Goal: Task Accomplishment & Management: Complete application form

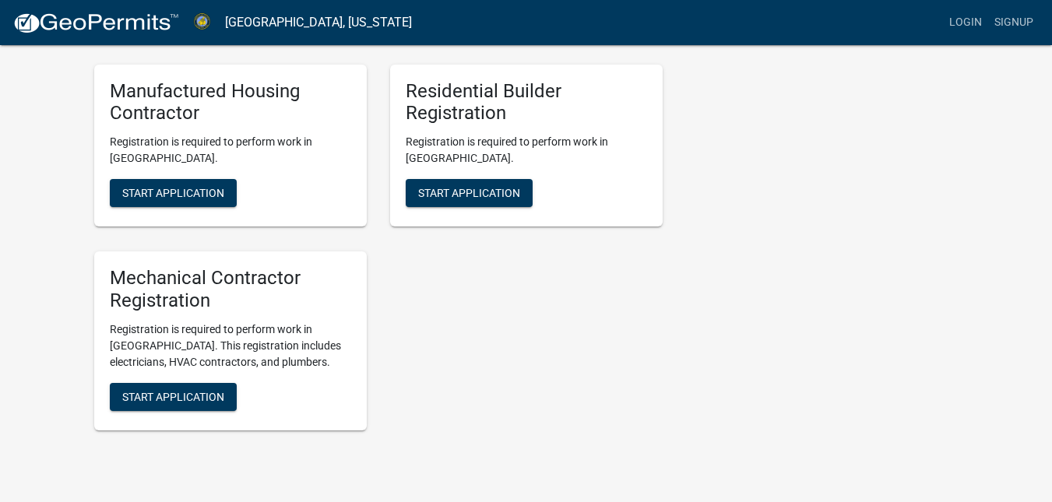
scroll to position [1162, 0]
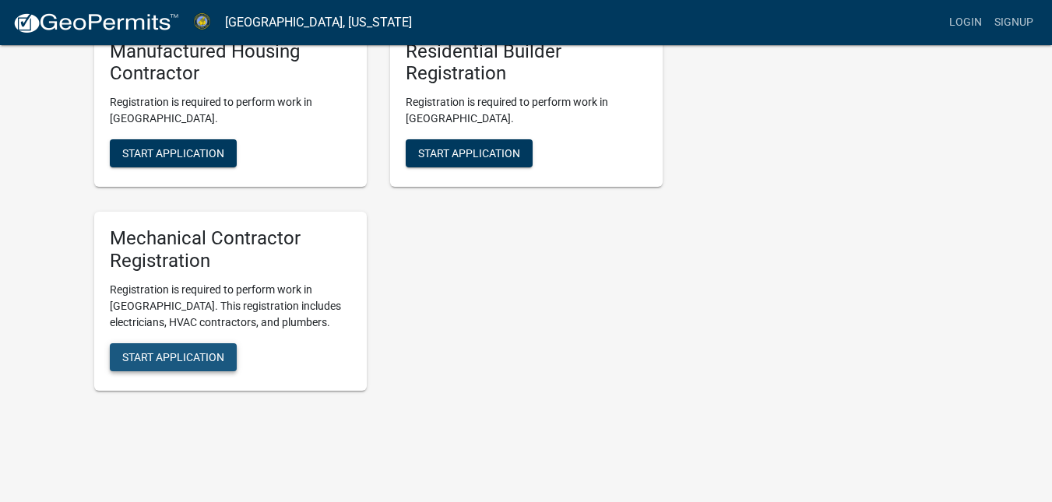
click at [164, 351] on span "Start Application" at bounding box center [173, 357] width 102 height 12
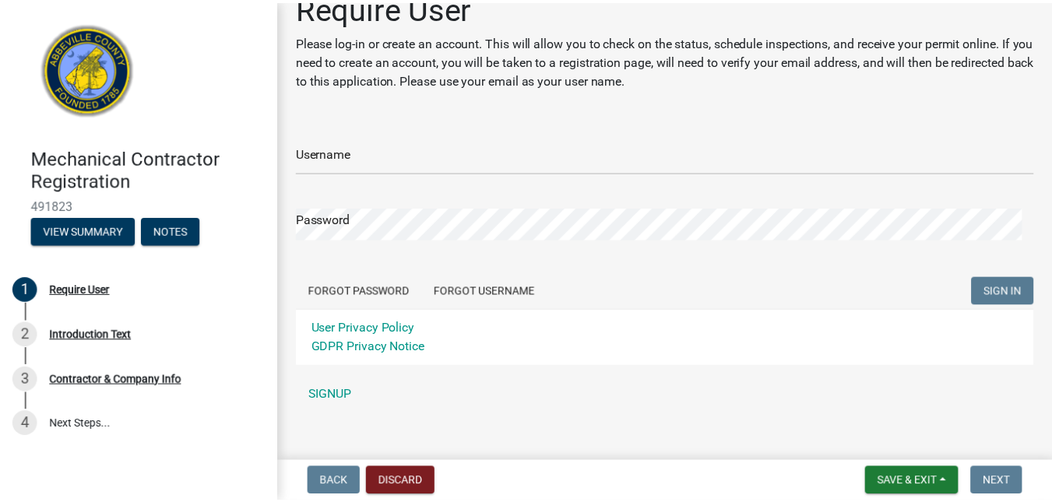
scroll to position [46, 0]
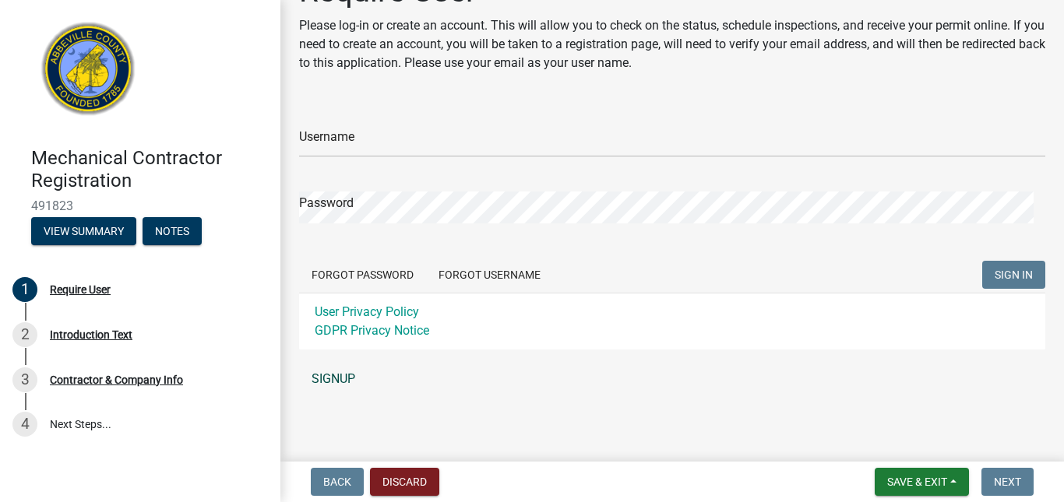
click at [337, 373] on link "SIGNUP" at bounding box center [672, 379] width 746 height 31
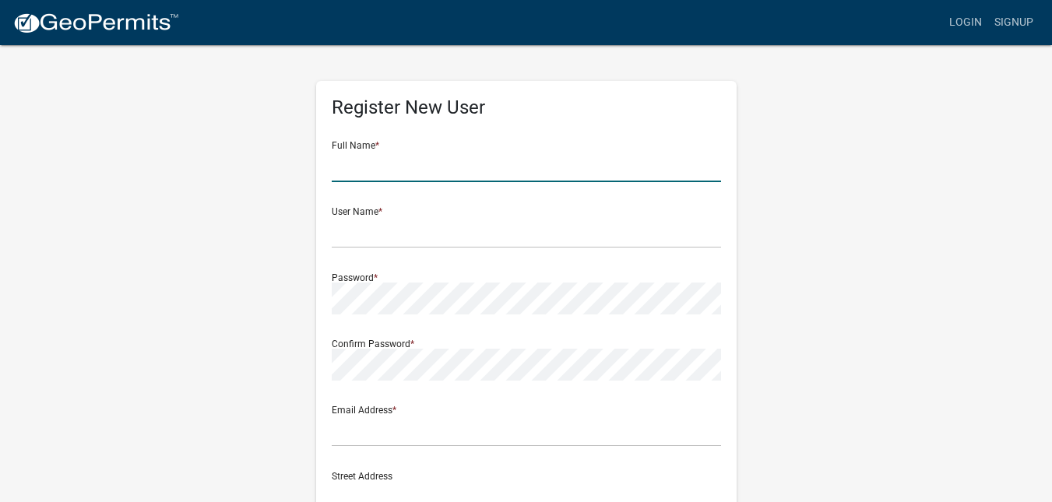
click at [353, 167] on input "text" at bounding box center [527, 166] width 390 height 32
type input "Joseph Butler"
type input "jbutler.contractor@gmail.com"
type input "4408 Riverfork Road"
type input "Waterloo"
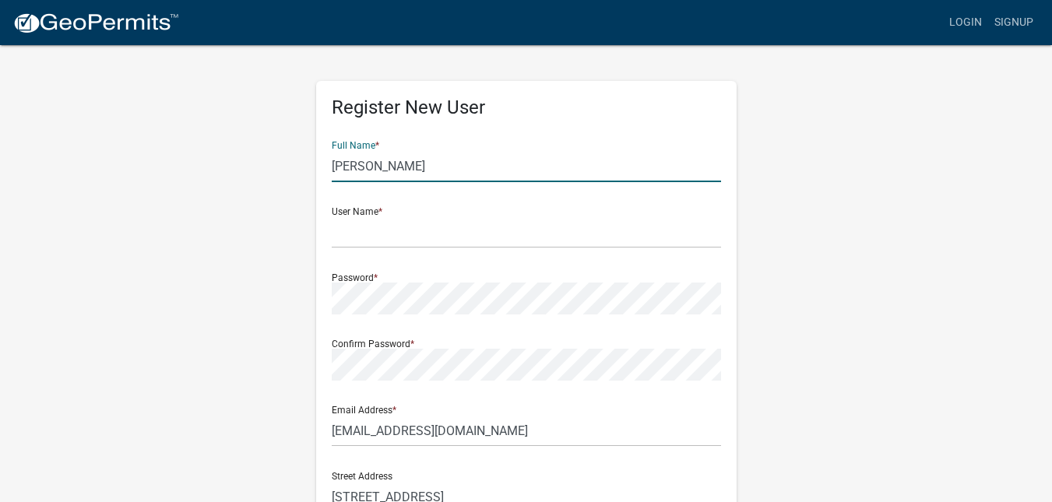
type input "SC"
type input "29384"
type input "8649939384"
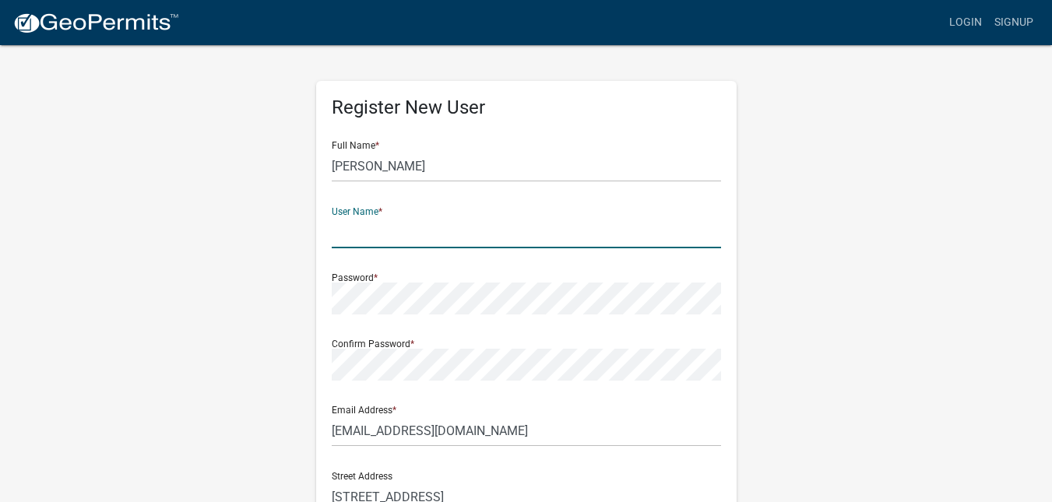
click at [396, 234] on input "text" at bounding box center [527, 233] width 390 height 32
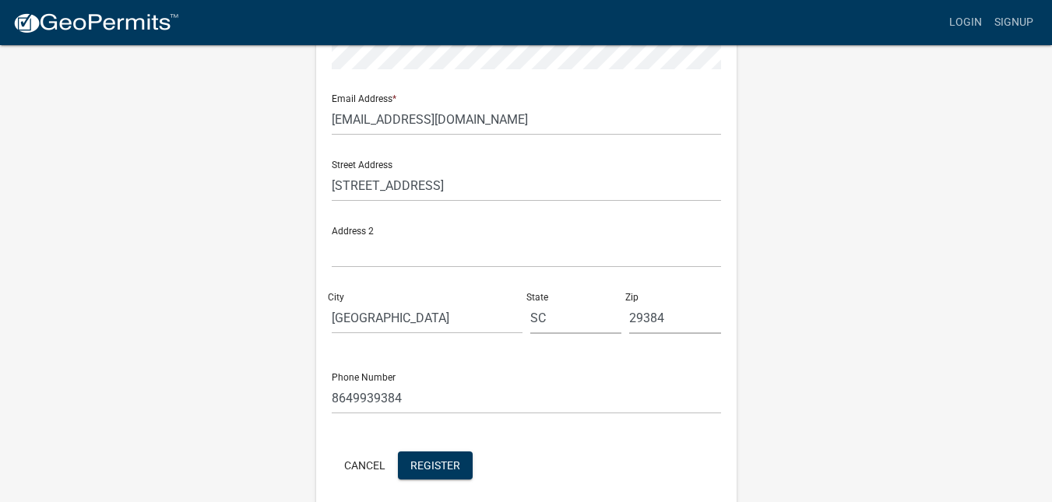
scroll to position [375, 0]
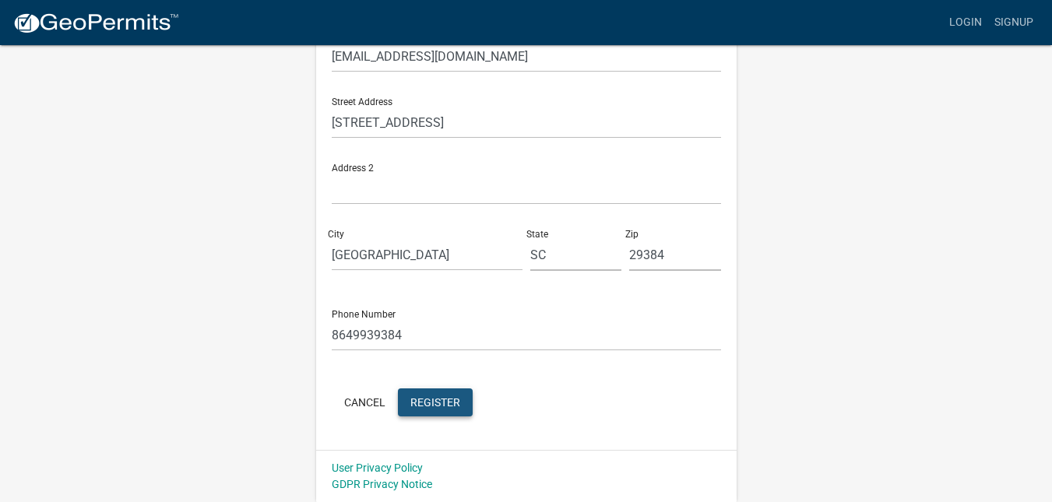
click at [433, 400] on span "Register" at bounding box center [436, 402] width 50 height 12
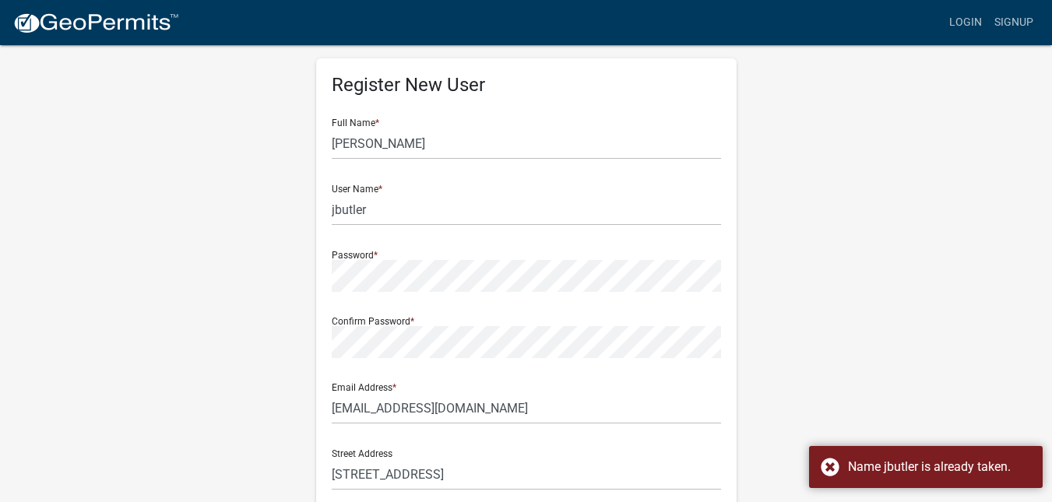
scroll to position [0, 0]
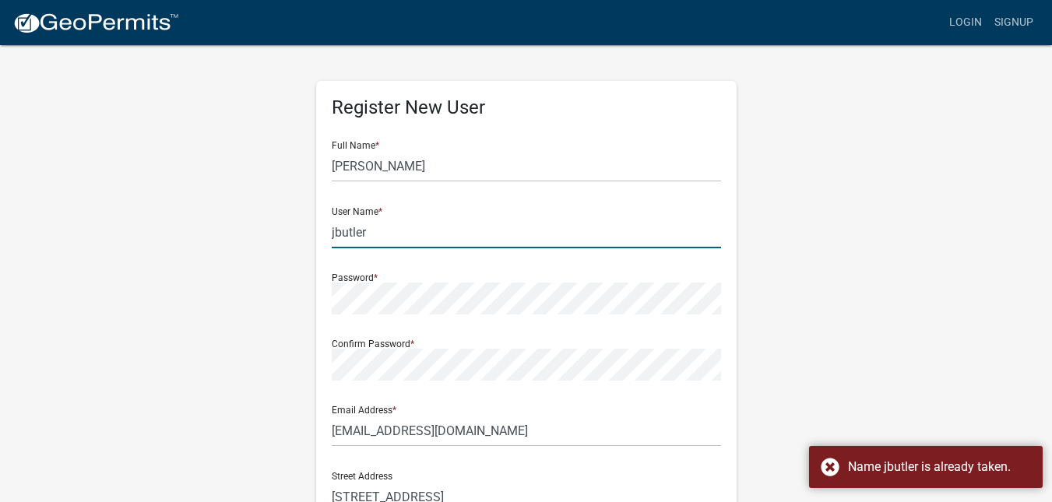
click at [389, 228] on input "jbutler" at bounding box center [527, 233] width 390 height 32
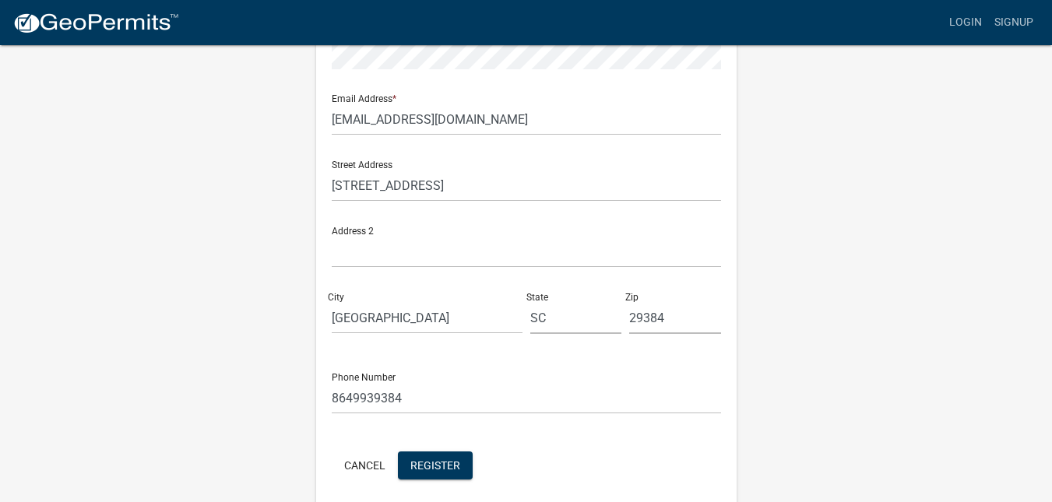
scroll to position [375, 0]
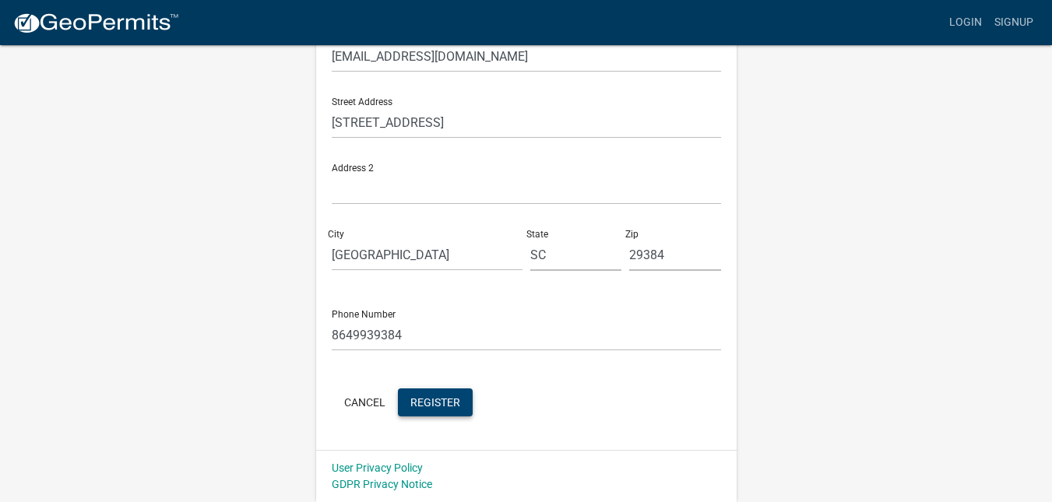
type input "jbutlercontractor"
click at [442, 404] on span "Register" at bounding box center [436, 402] width 50 height 12
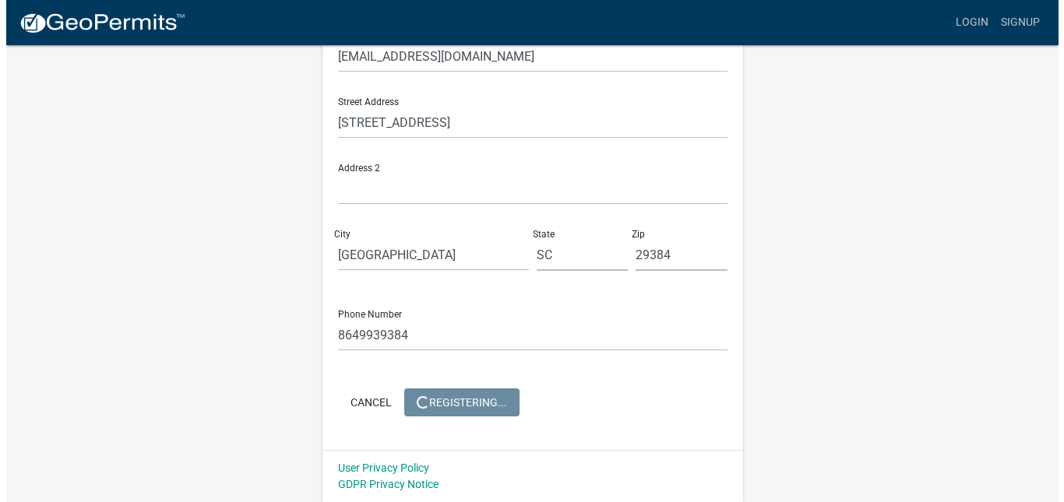
scroll to position [0, 0]
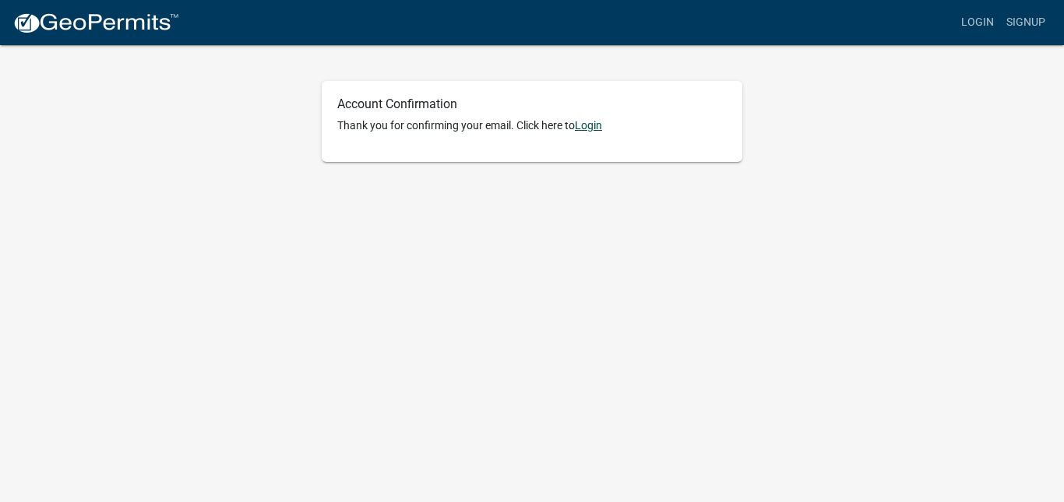
click at [601, 122] on link "Login" at bounding box center [588, 125] width 27 height 12
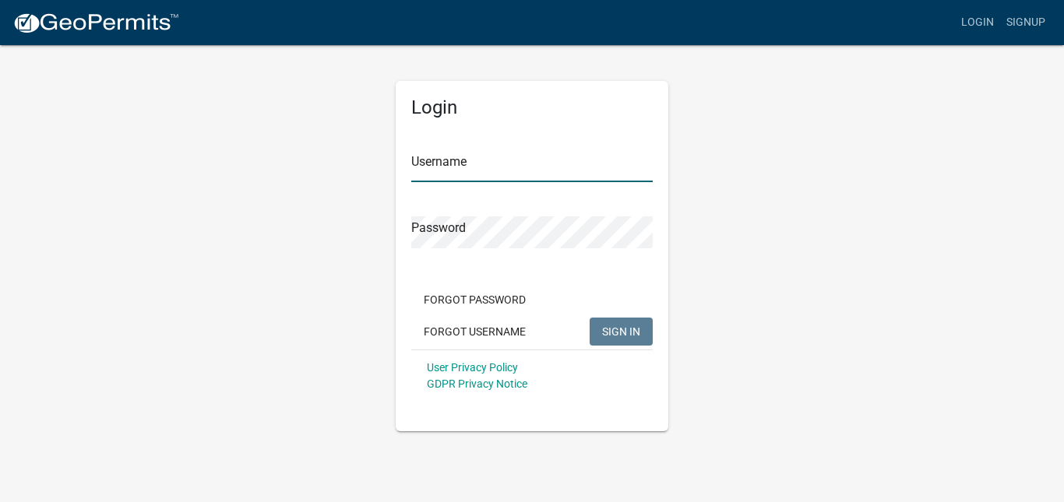
click at [414, 164] on input "Username" at bounding box center [531, 166] width 241 height 32
type input "jbutlercontractor"
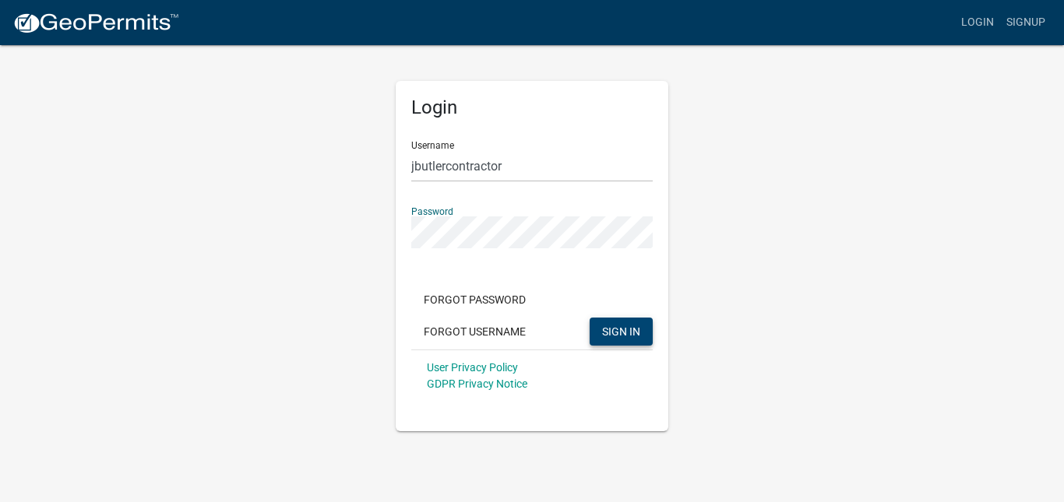
click at [614, 328] on span "SIGN IN" at bounding box center [621, 331] width 38 height 12
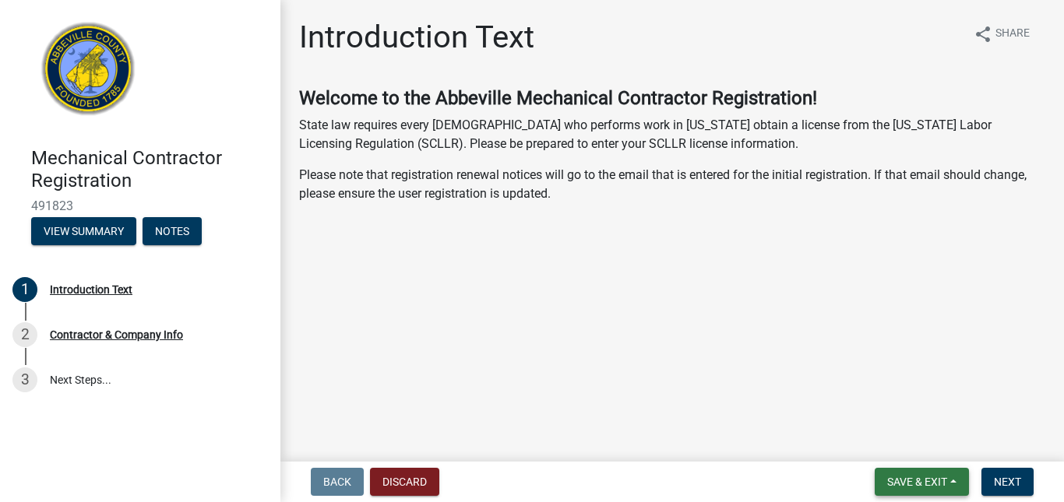
click at [902, 479] on span "Save & Exit" at bounding box center [917, 482] width 60 height 12
click at [885, 403] on button "Save" at bounding box center [906, 404] width 125 height 37
click at [1005, 484] on span "Next" at bounding box center [1007, 482] width 27 height 12
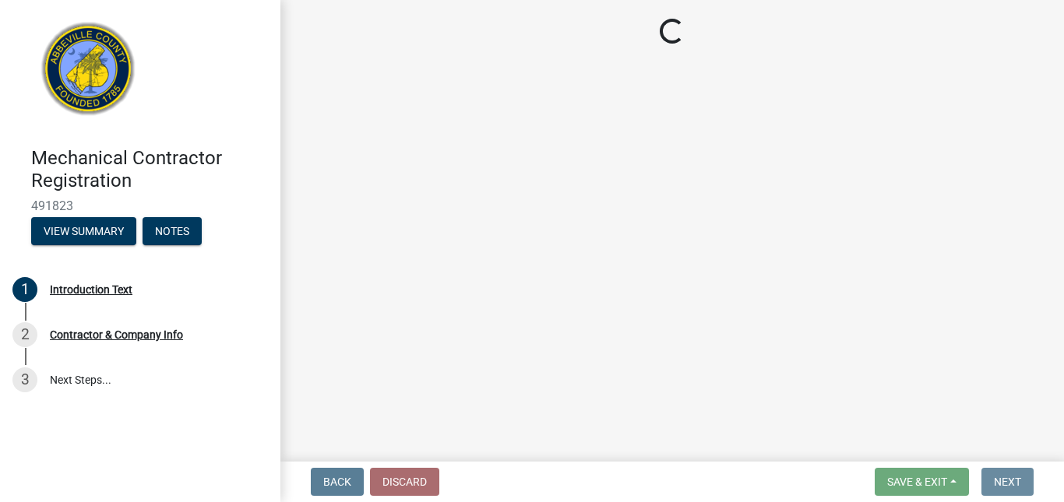
select select "SC"
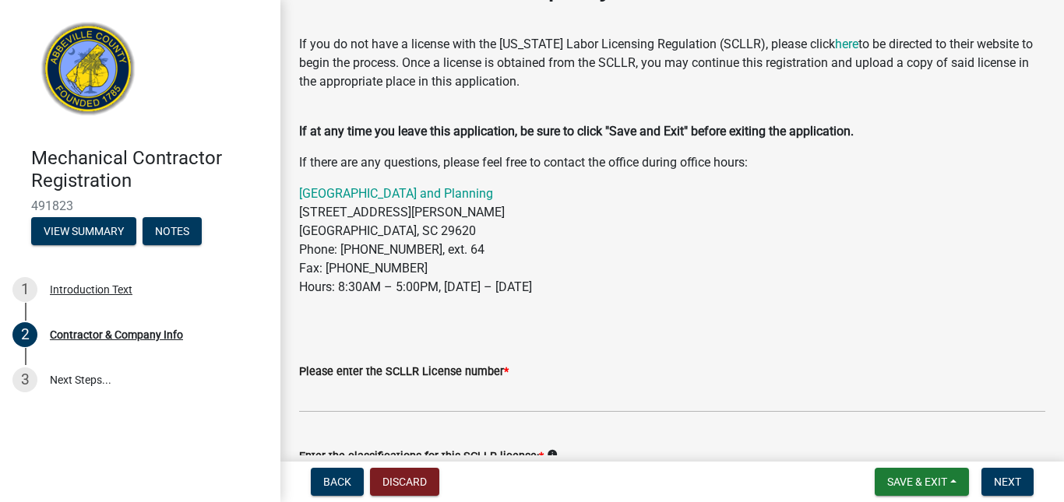
scroll to position [78, 0]
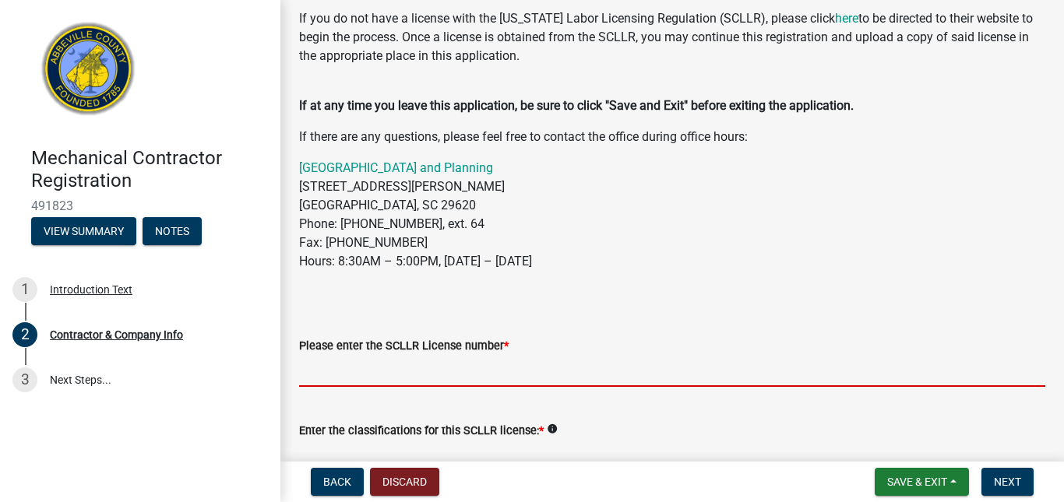
click at [431, 369] on input "Please enter the SCLLR License number *" at bounding box center [672, 371] width 746 height 32
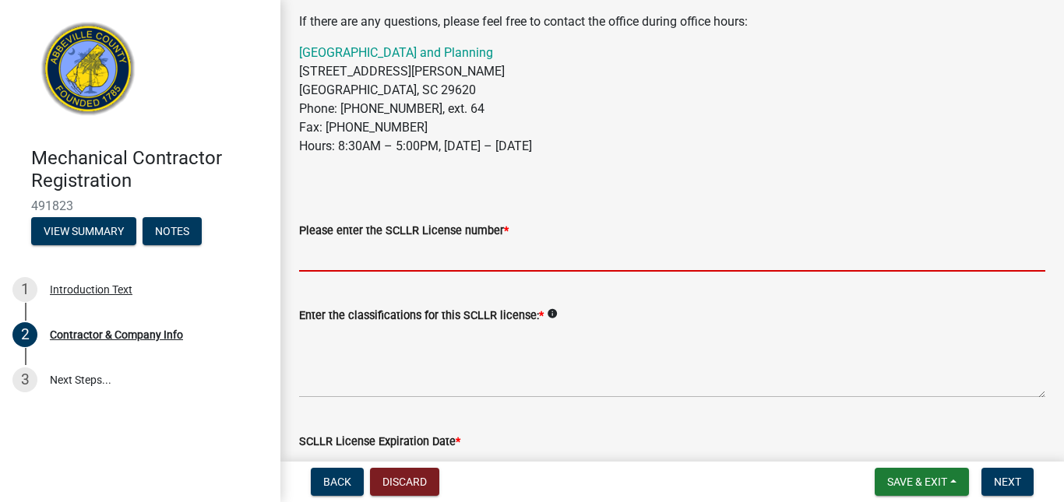
scroll to position [234, 0]
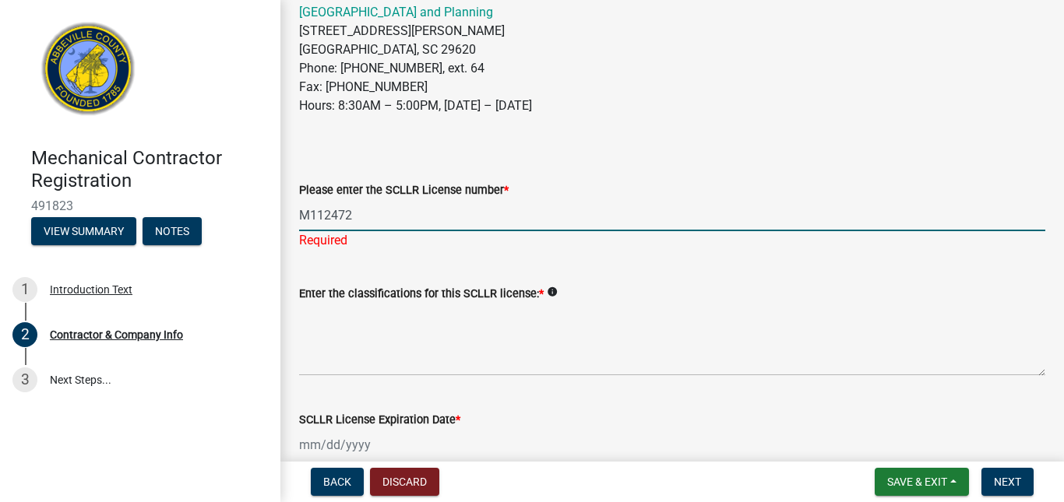
type input "M112472"
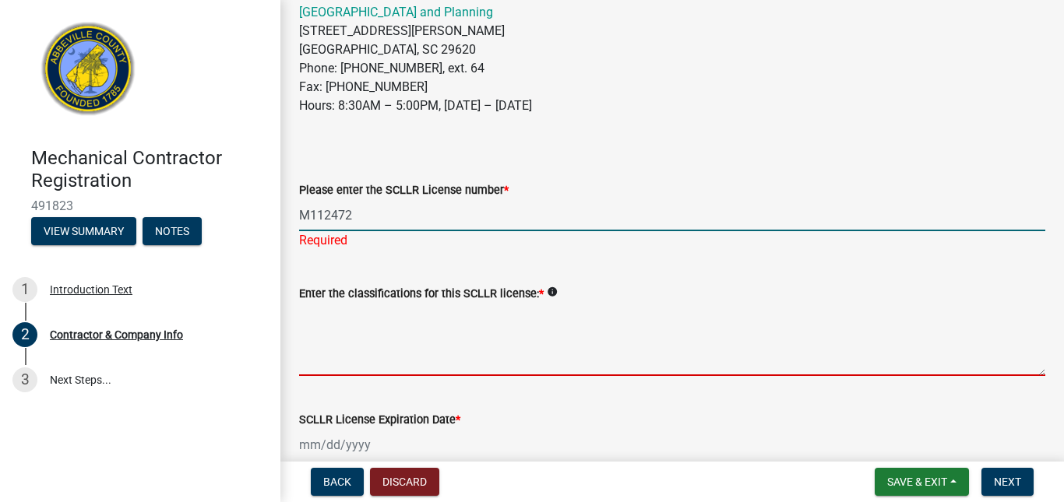
click at [358, 365] on wm-data-entity-input "Enter the classifications for this SCLLR license: * info" at bounding box center [672, 326] width 746 height 126
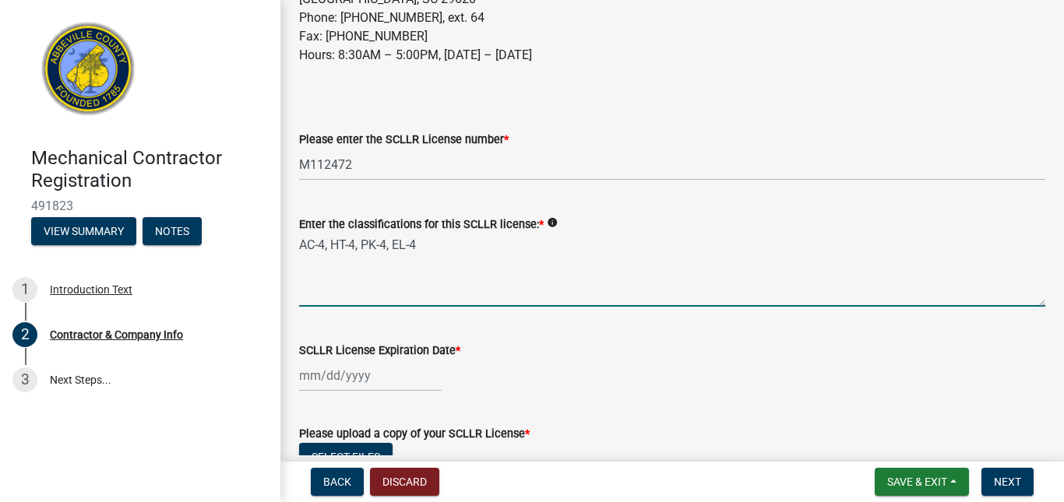
scroll to position [312, 0]
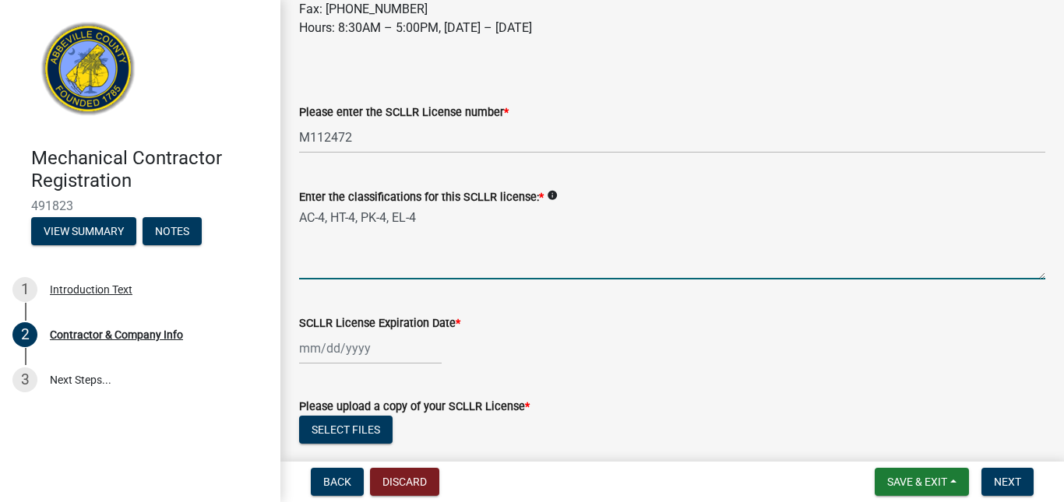
type textarea "AC-4, HT-4, PK-4, EL-4"
click at [361, 354] on div at bounding box center [370, 349] width 143 height 32
select select "10"
select select "2025"
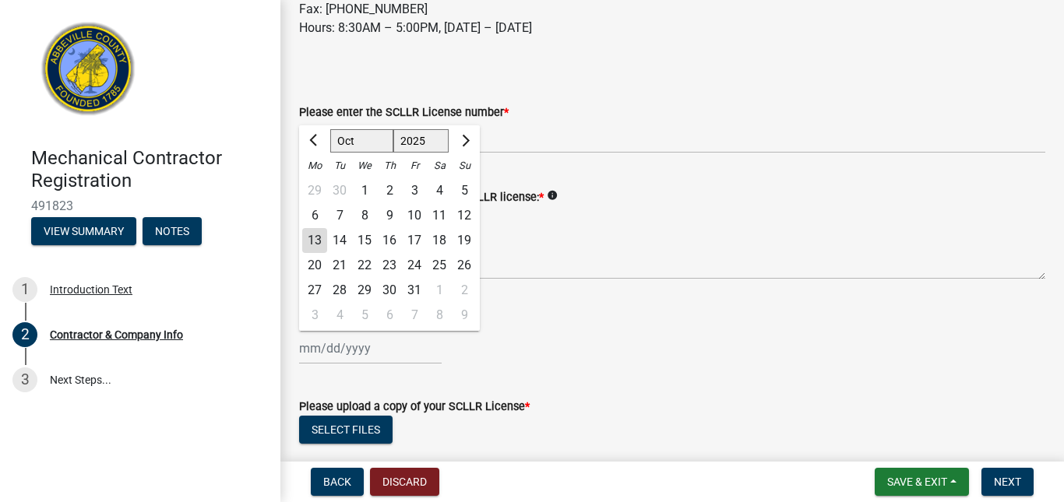
click at [418, 286] on div "31" at bounding box center [414, 290] width 25 height 25
type input "[DATE]"
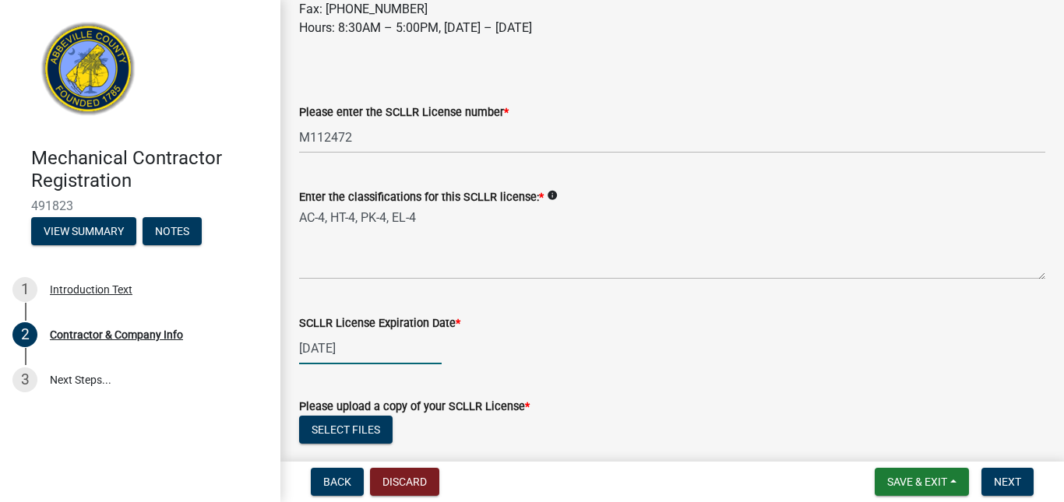
click at [331, 344] on div "[DATE]" at bounding box center [370, 349] width 143 height 32
select select "10"
select select "2025"
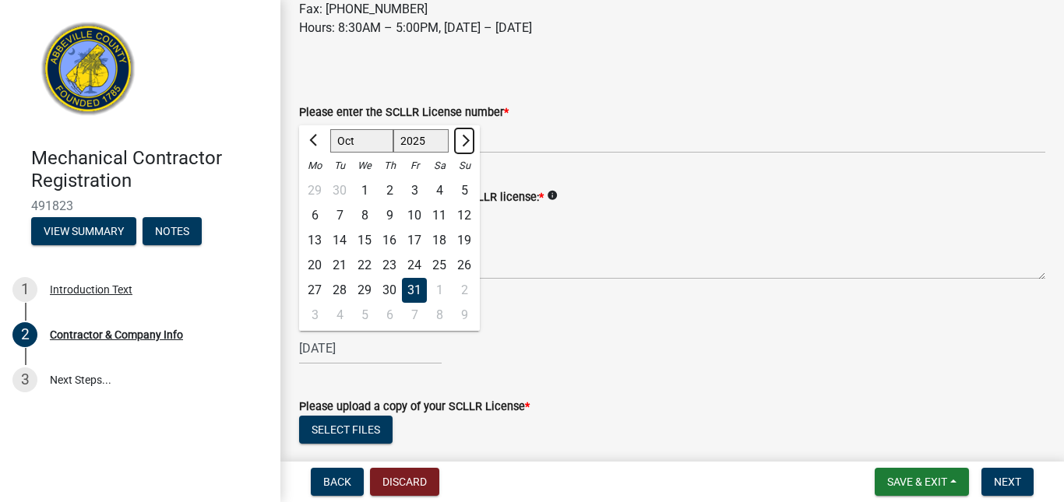
click at [462, 144] on span "Next month" at bounding box center [464, 141] width 12 height 12
select select "1"
select select "2026"
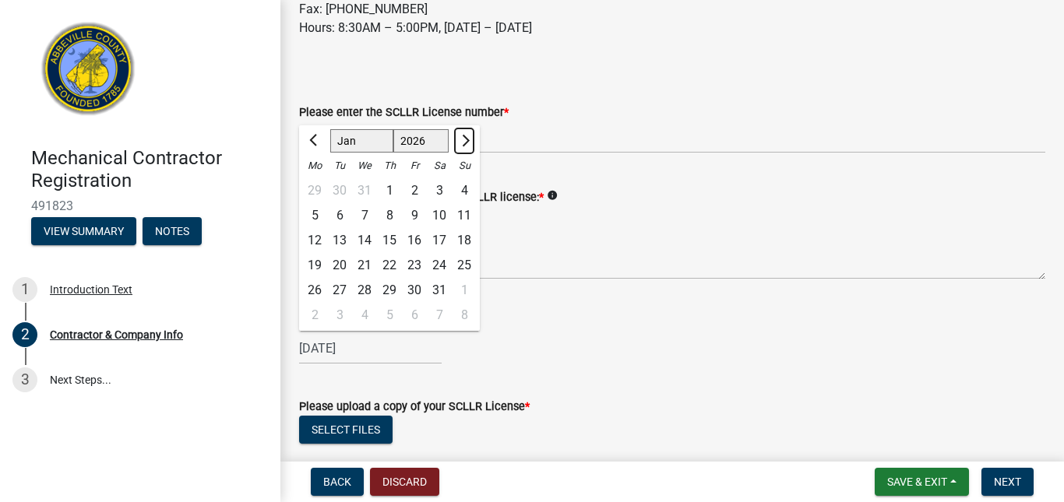
click at [462, 144] on span "Next month" at bounding box center [464, 141] width 12 height 12
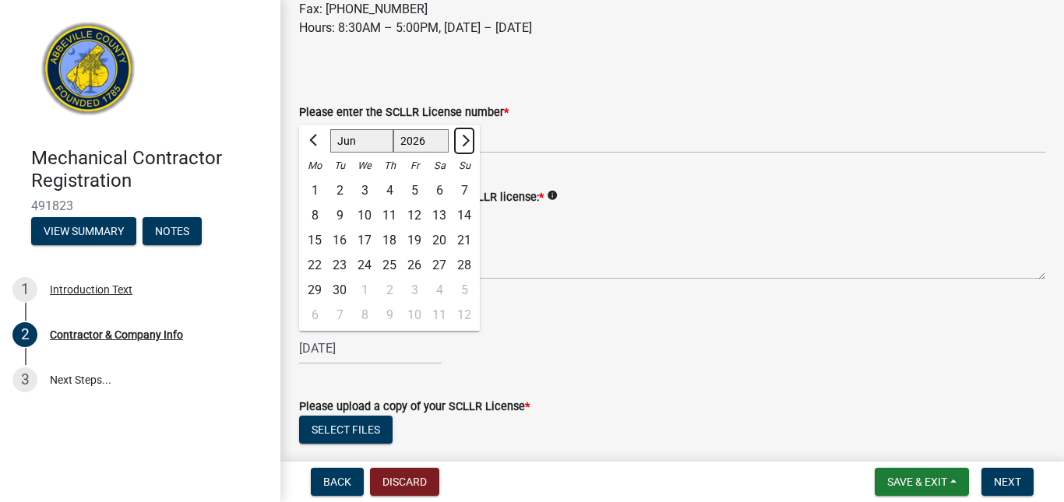
click at [462, 144] on span "Next month" at bounding box center [464, 141] width 12 height 12
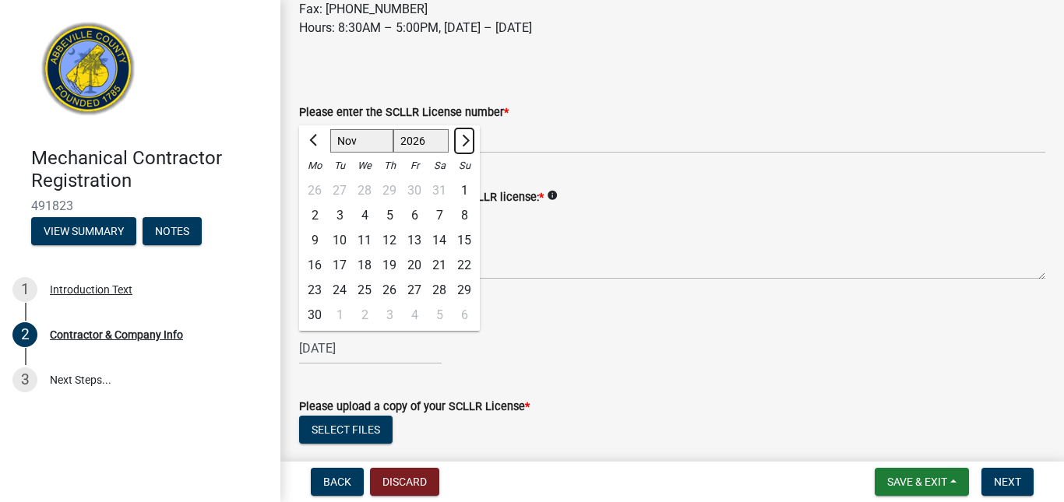
click at [462, 144] on span "Next month" at bounding box center [464, 141] width 12 height 12
select select "2"
select select "2027"
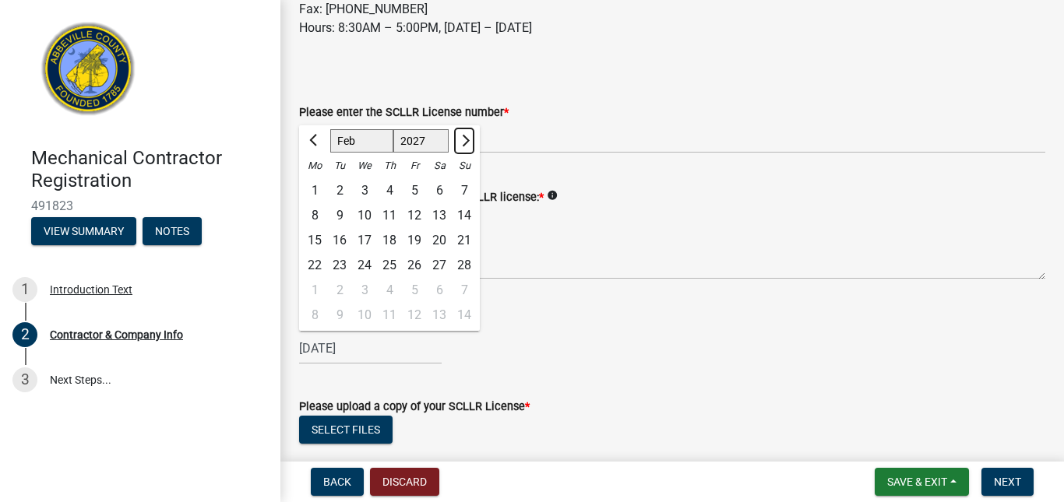
click at [462, 144] on span "Next month" at bounding box center [464, 141] width 12 height 12
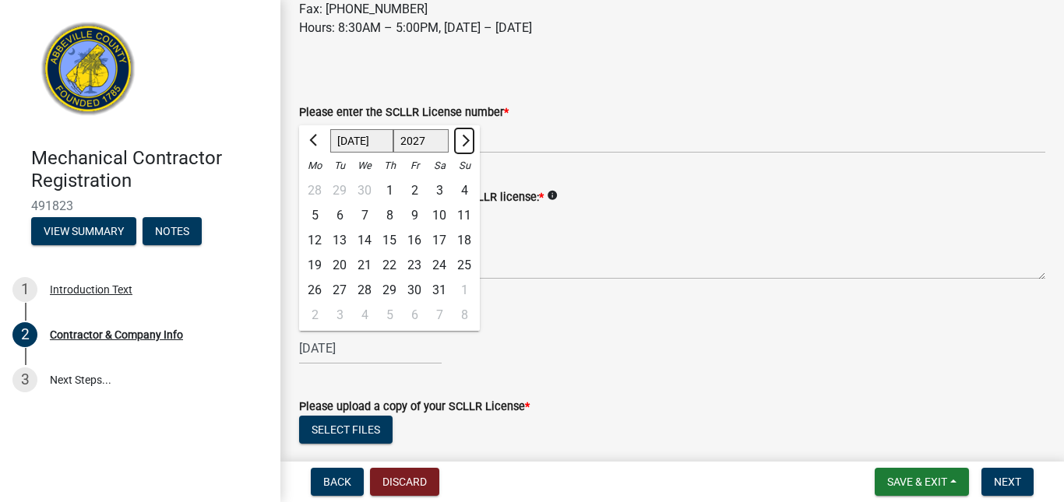
click at [462, 144] on span "Next month" at bounding box center [464, 141] width 12 height 12
select select "10"
click at [463, 290] on div "31" at bounding box center [464, 290] width 25 height 25
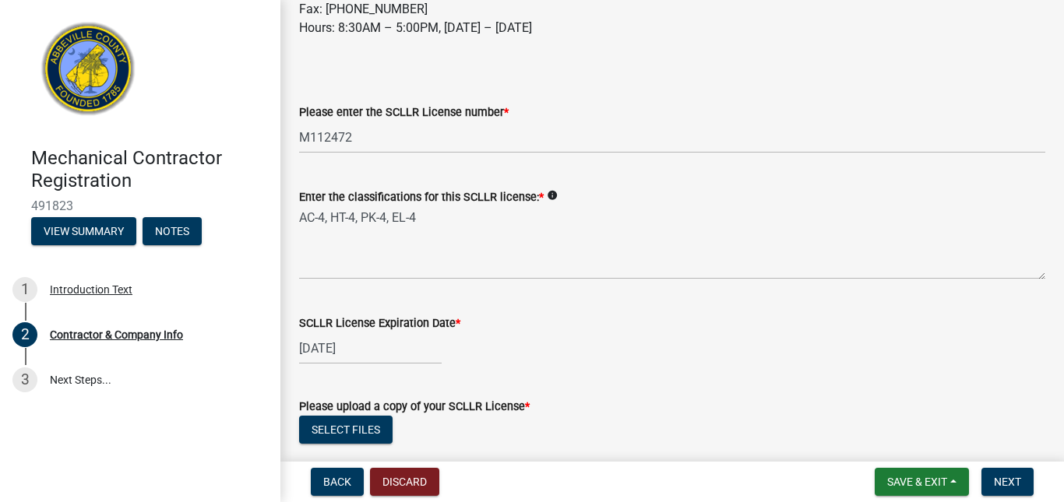
type input "[DATE]"
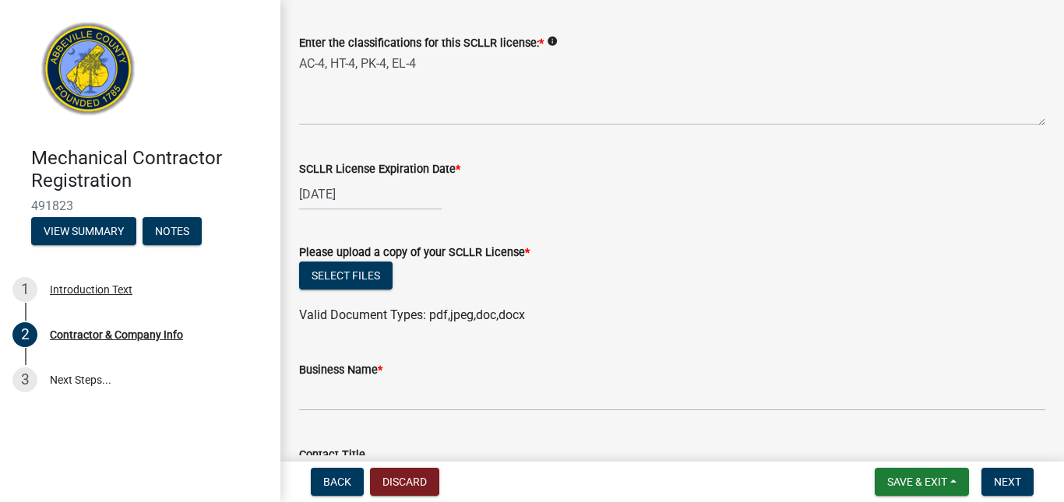
scroll to position [467, 0]
click at [354, 271] on button "Select files" at bounding box center [345, 274] width 93 height 28
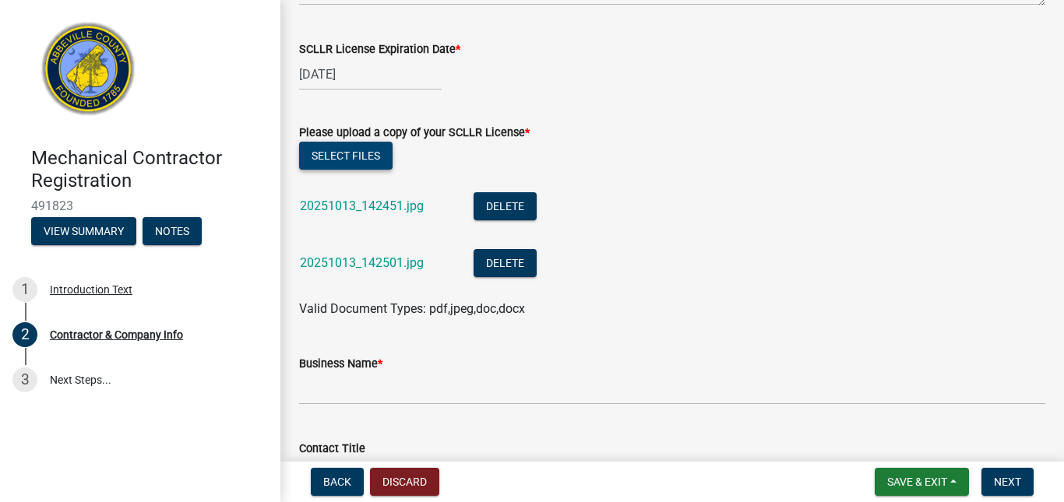
scroll to position [623, 0]
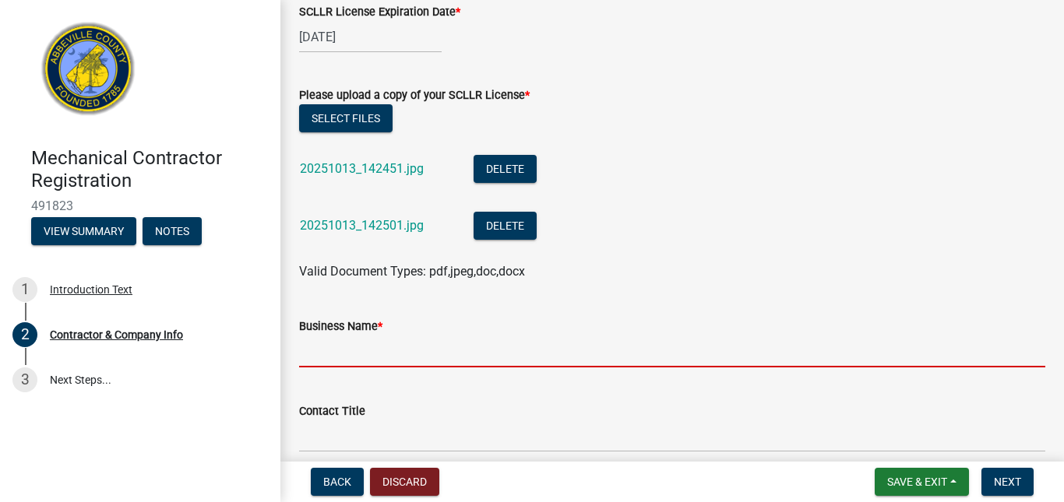
click at [380, 356] on input "Business Name *" at bounding box center [672, 352] width 746 height 32
type input "[PERSON_NAME] Contracting"
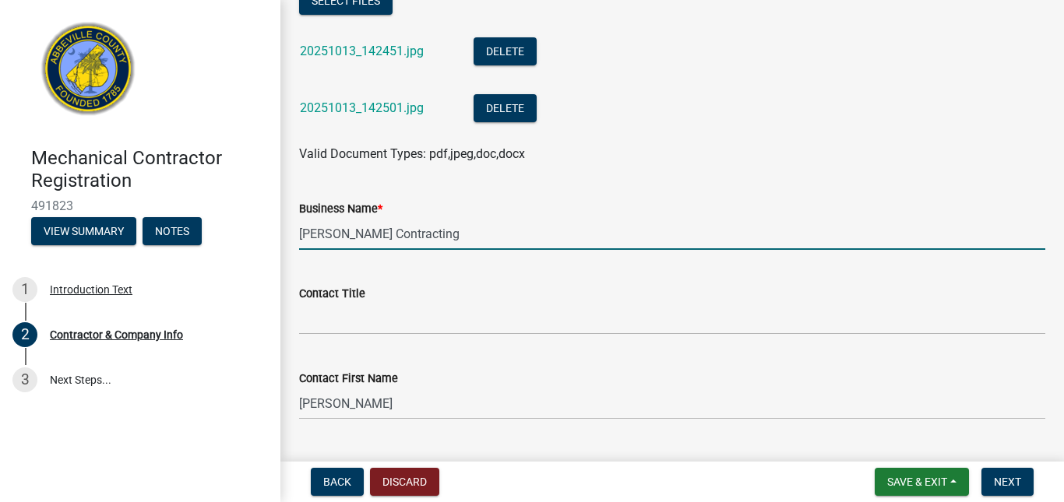
scroll to position [779, 0]
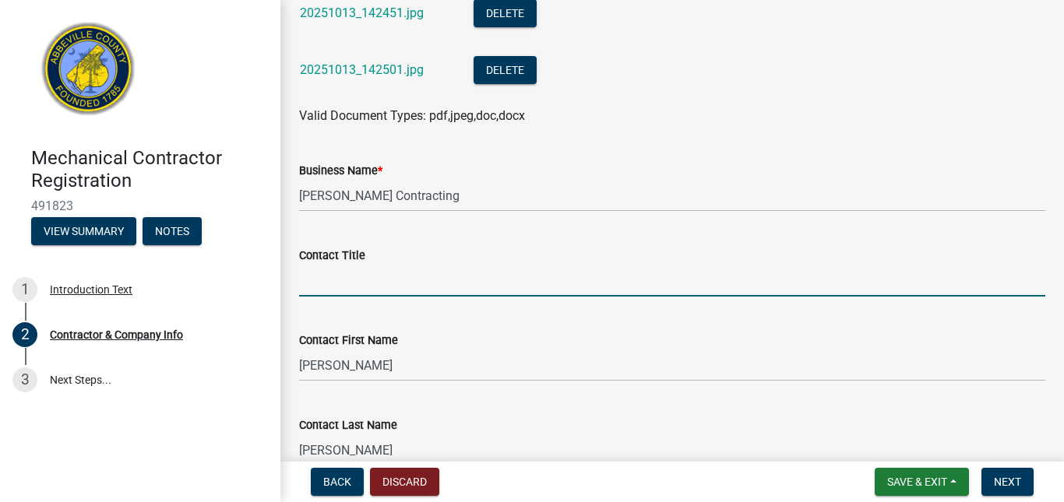
click at [376, 280] on input "Contact Title" at bounding box center [672, 281] width 746 height 32
type input "o"
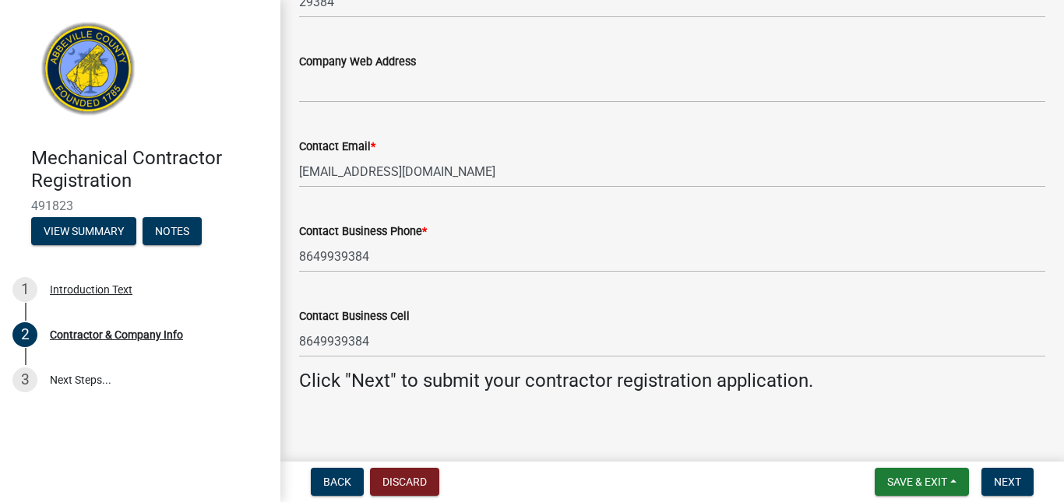
scroll to position [1683, 0]
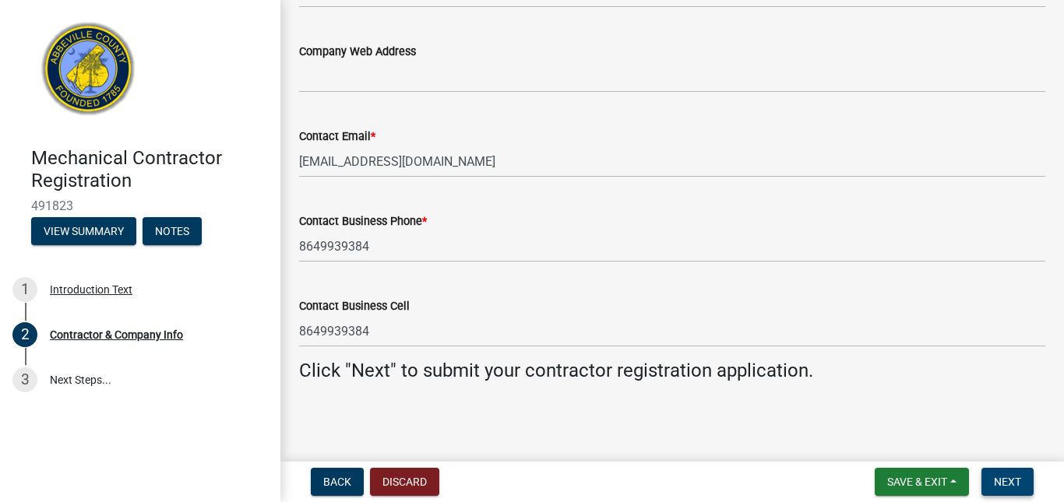
type input "Owner"
click at [1022, 480] on button "Next" at bounding box center [1008, 482] width 52 height 28
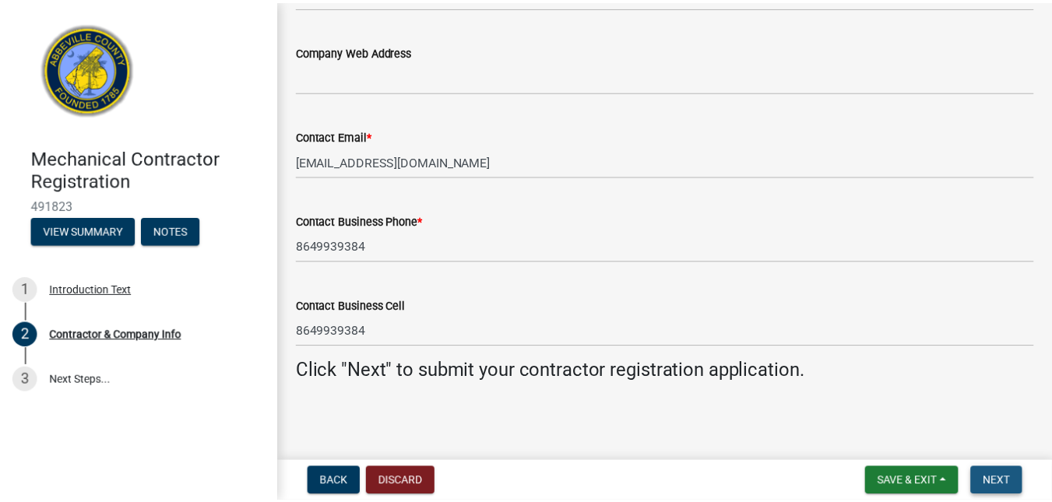
scroll to position [0, 0]
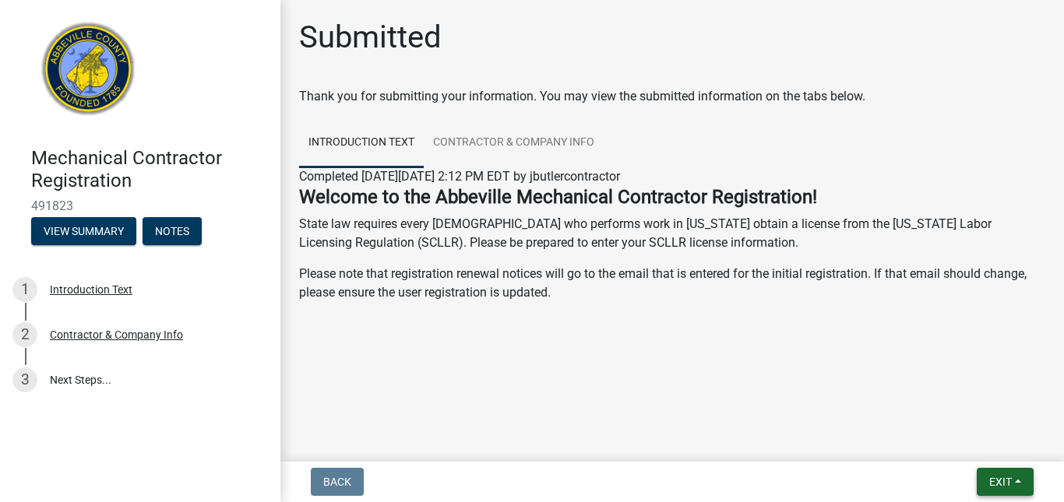
click at [992, 481] on span "Exit" at bounding box center [1000, 482] width 23 height 12
click at [947, 406] on button "Save" at bounding box center [971, 404] width 125 height 37
click at [1003, 485] on span "Exit" at bounding box center [1000, 482] width 23 height 12
click at [971, 436] on button "Save & Exit" at bounding box center [971, 441] width 125 height 37
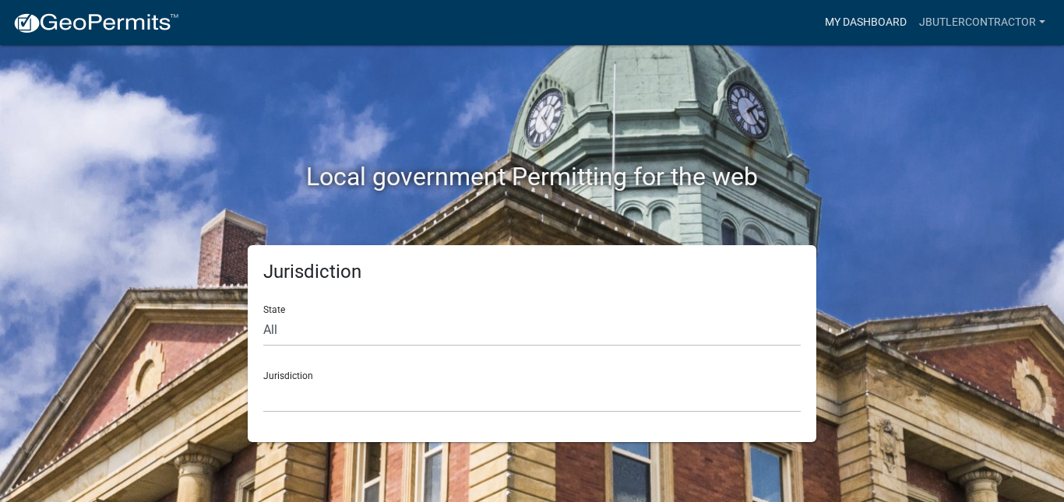
click at [856, 21] on link "My Dashboard" at bounding box center [866, 23] width 94 height 30
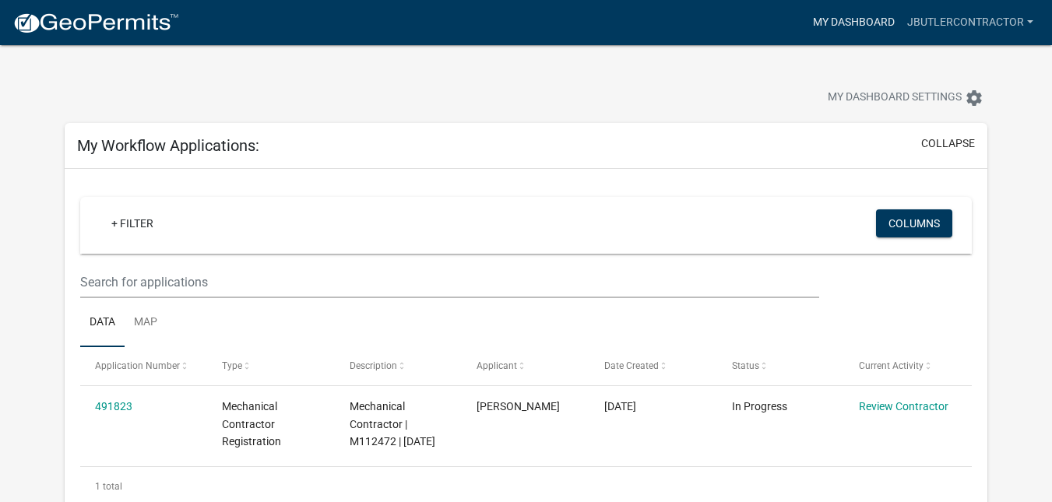
click at [851, 26] on link "My Dashboard" at bounding box center [854, 23] width 94 height 30
click at [925, 22] on link "jbutlercontractor" at bounding box center [970, 23] width 139 height 30
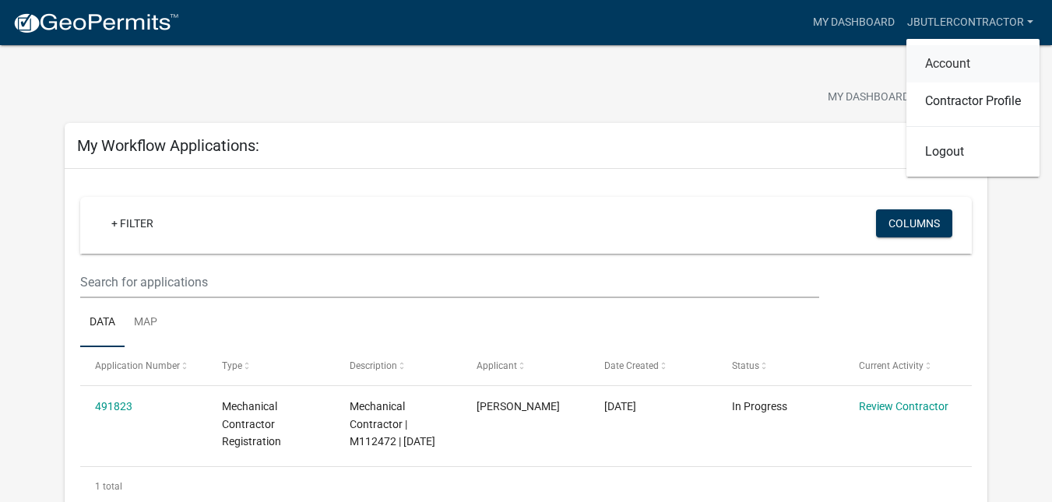
click at [944, 60] on link "Account" at bounding box center [973, 63] width 133 height 37
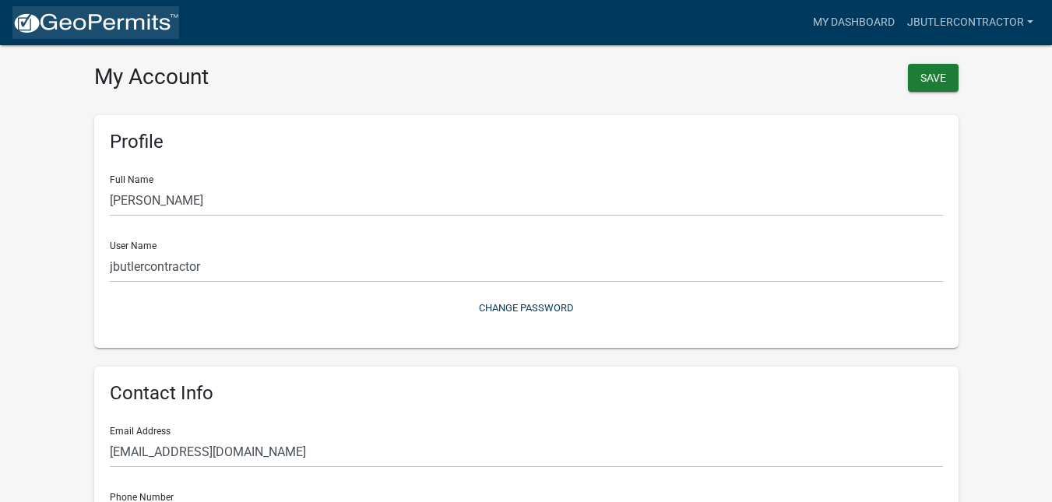
click at [70, 30] on img at bounding box center [95, 23] width 167 height 23
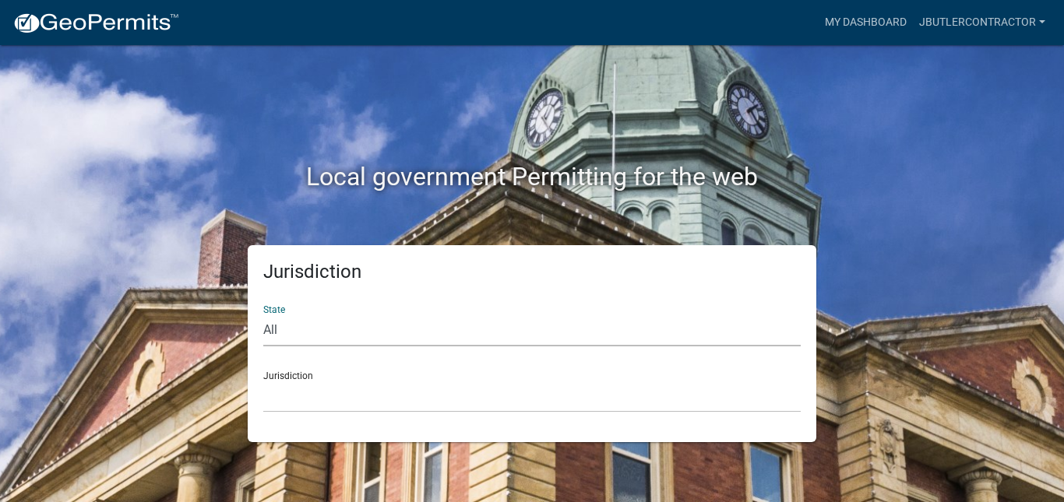
drag, startPoint x: 367, startPoint y: 319, endPoint x: 358, endPoint y: 321, distance: 9.6
click at [367, 319] on select "All [US_STATE] [US_STATE] [US_STATE] [US_STATE] [US_STATE] [US_STATE] [US_STATE…" at bounding box center [532, 331] width 538 height 32
click at [202, 136] on div "Local government Permitting for the web" at bounding box center [532, 144] width 888 height 199
click at [982, 19] on link "jbutlercontractor" at bounding box center [982, 23] width 139 height 30
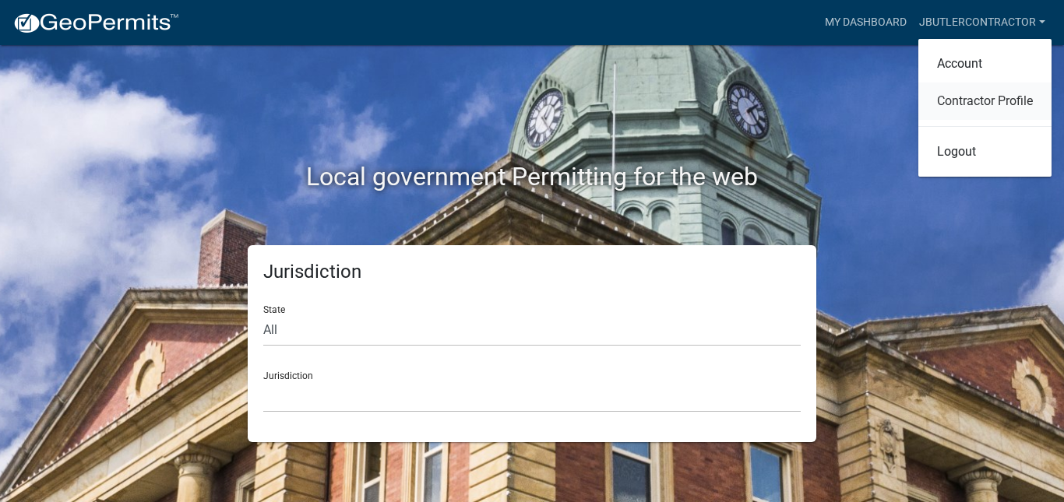
click at [957, 97] on link "Contractor Profile" at bounding box center [984, 101] width 133 height 37
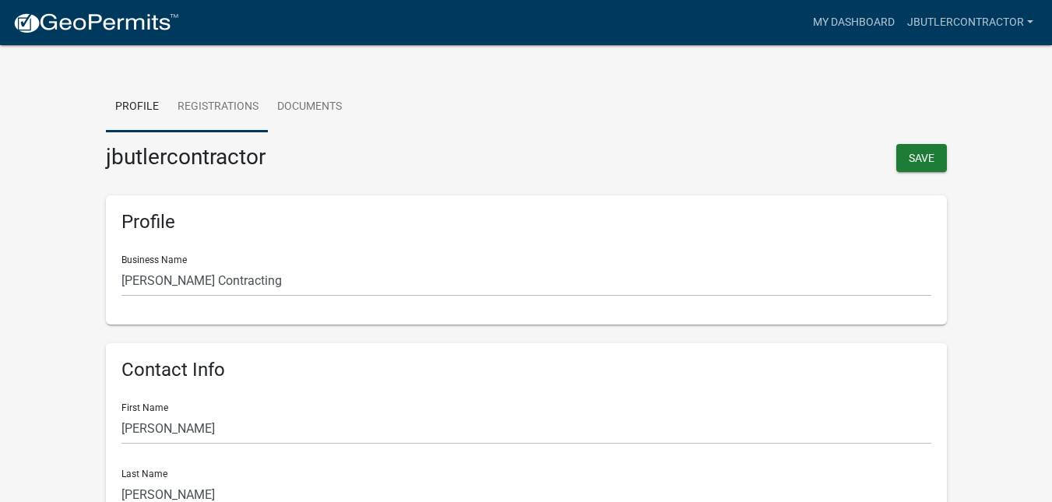
click at [248, 109] on link "Registrations" at bounding box center [218, 108] width 100 height 50
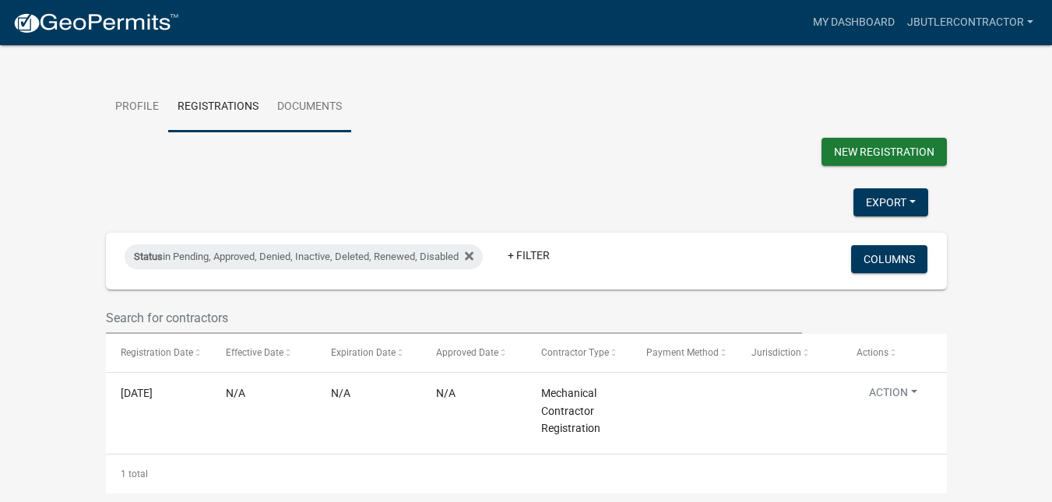
click at [310, 110] on link "Documents" at bounding box center [309, 108] width 83 height 50
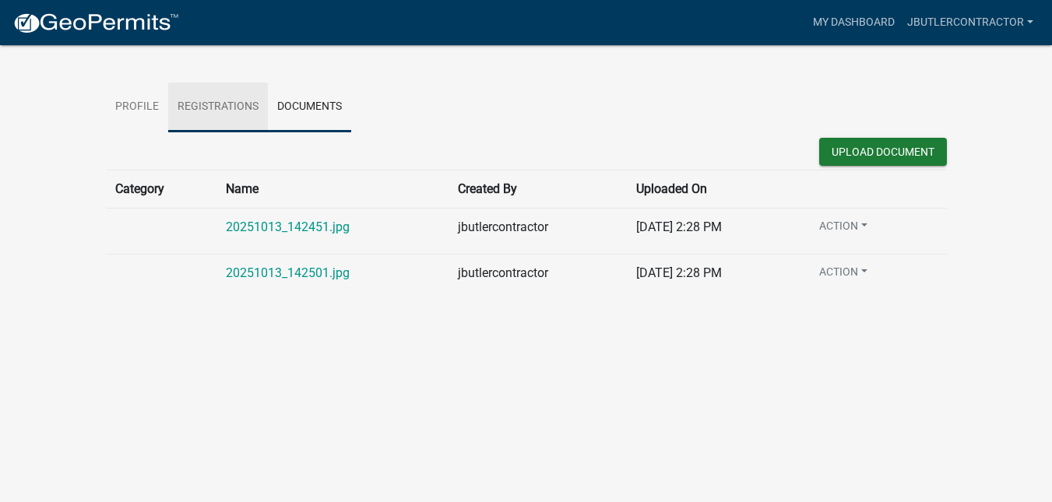
click at [232, 107] on link "Registrations" at bounding box center [218, 108] width 100 height 50
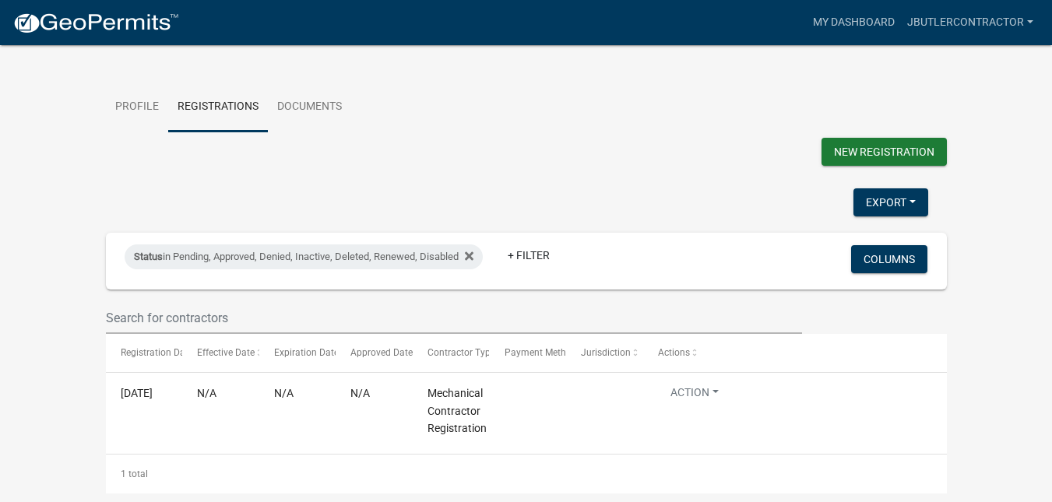
scroll to position [19, 0]
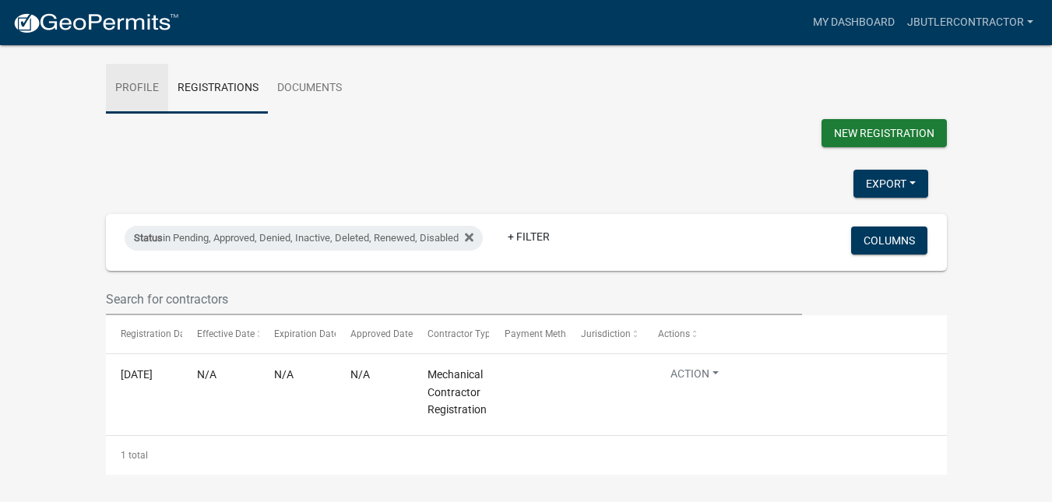
click at [145, 89] on link "Profile" at bounding box center [137, 89] width 62 height 50
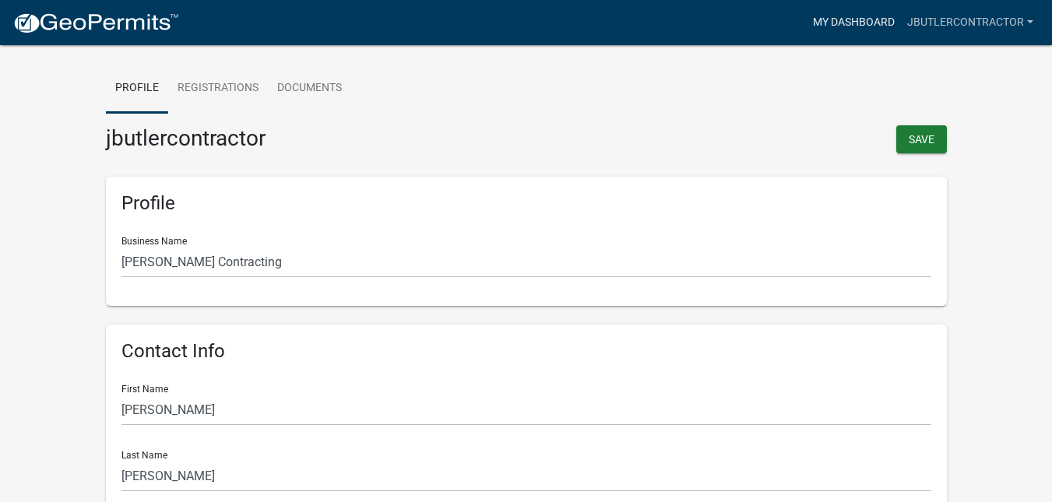
click at [852, 26] on link "My Dashboard" at bounding box center [854, 23] width 94 height 30
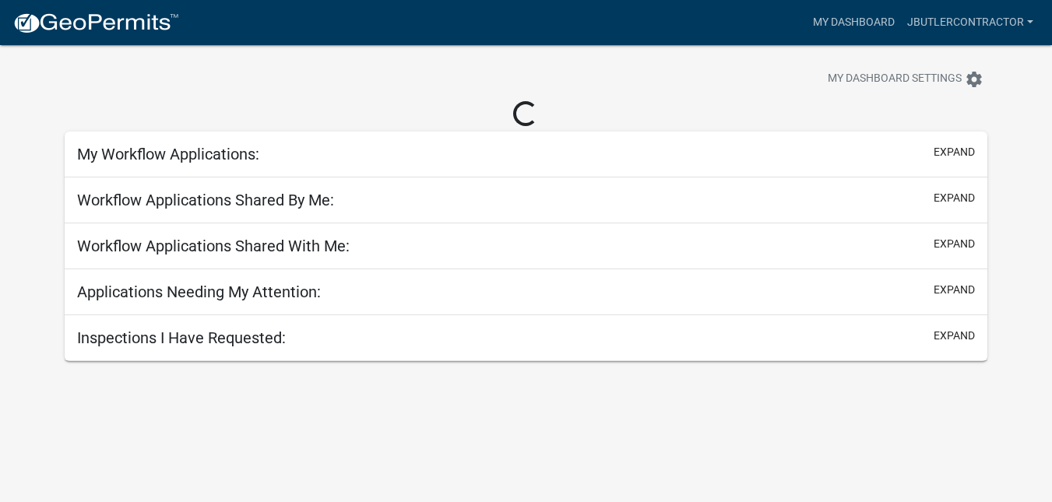
scroll to position [45, 0]
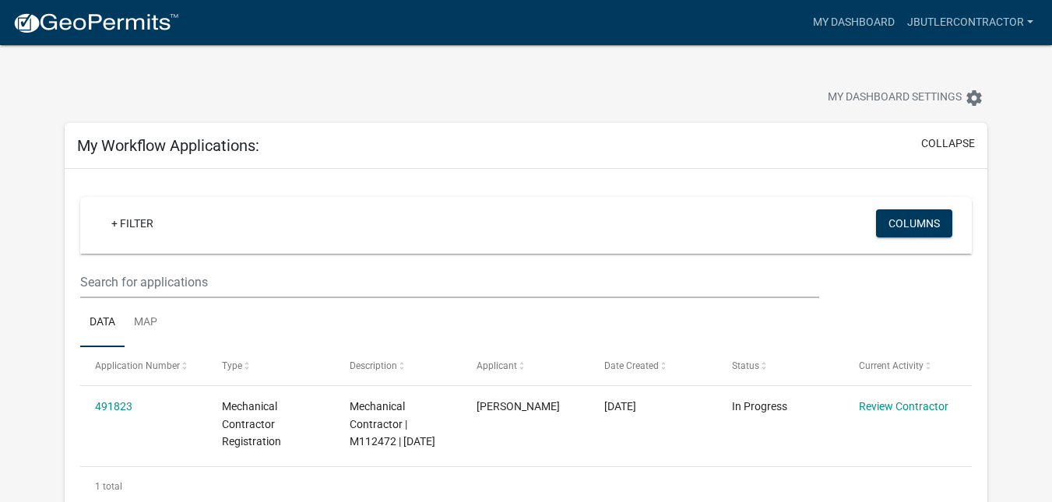
click at [104, 28] on img at bounding box center [95, 23] width 167 height 23
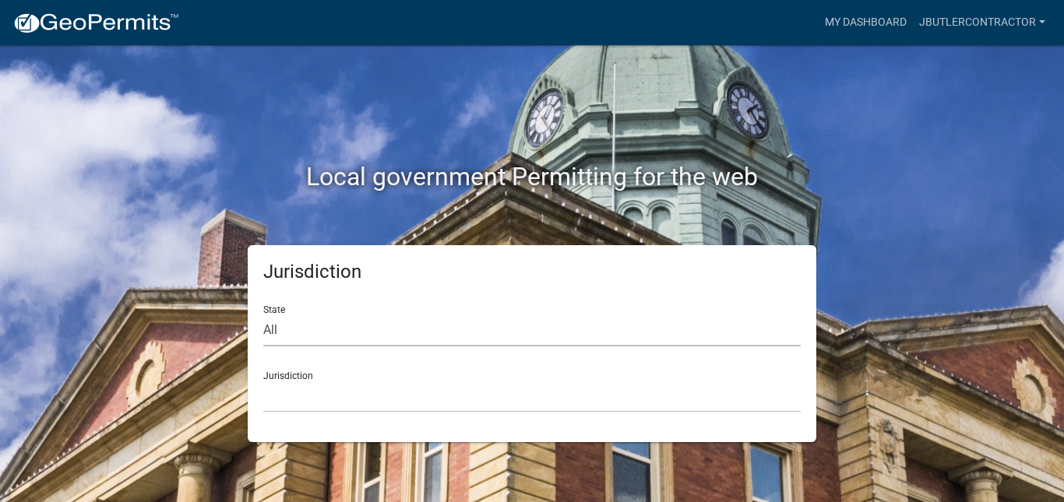
click at [299, 326] on select "All [US_STATE] [US_STATE] [US_STATE] [US_STATE] [US_STATE] [US_STATE] [US_STATE…" at bounding box center [532, 331] width 538 height 32
click at [294, 396] on select "[GEOGRAPHIC_DATA], [US_STATE] [GEOGRAPHIC_DATA], [US_STATE][PERSON_NAME][GEOGRA…" at bounding box center [532, 397] width 538 height 32
click at [305, 333] on select "All [US_STATE] [US_STATE] [US_STATE] [US_STATE] [US_STATE] [US_STATE] [US_STATE…" at bounding box center [532, 331] width 538 height 32
select select "[US_STATE]"
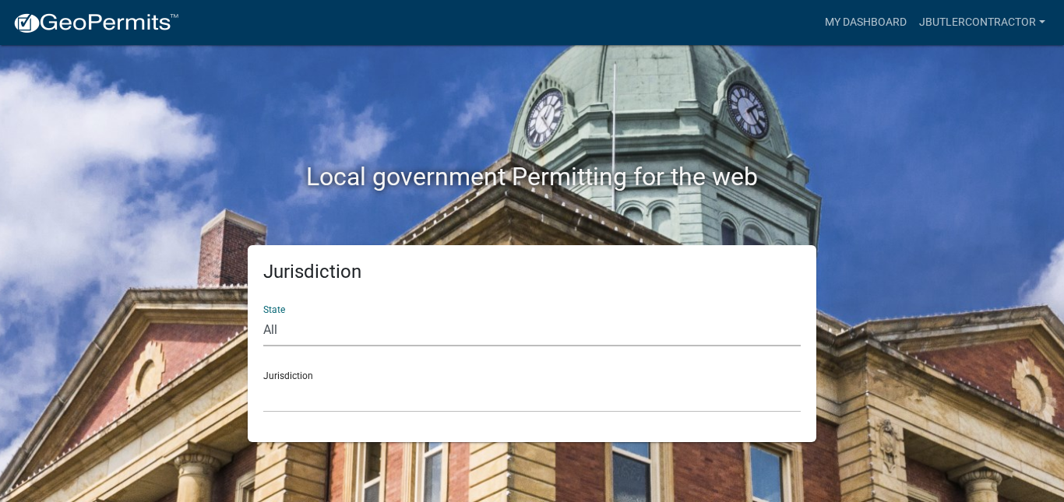
click at [263, 315] on select "All [US_STATE] [US_STATE] [US_STATE] [US_STATE] [US_STATE] [US_STATE] [US_STATE…" at bounding box center [532, 331] width 538 height 32
click at [292, 386] on select "[GEOGRAPHIC_DATA], [US_STATE] [GEOGRAPHIC_DATA], [US_STATE]" at bounding box center [532, 397] width 538 height 32
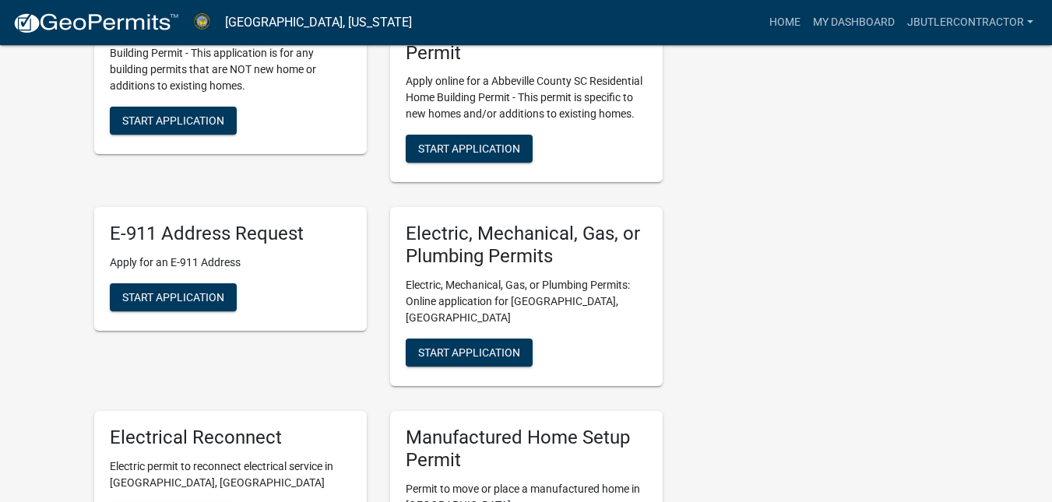
scroll to position [467, 0]
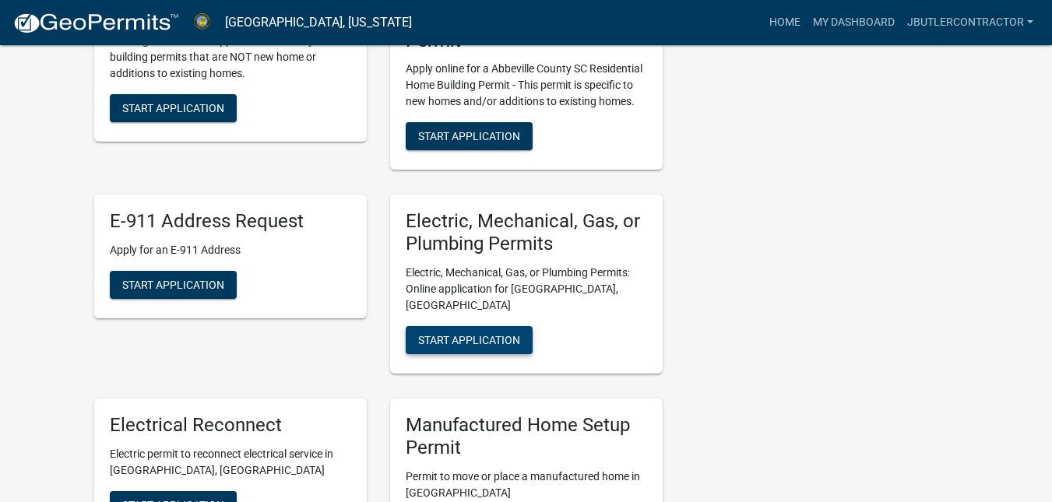
click at [482, 334] on span "Start Application" at bounding box center [469, 340] width 102 height 12
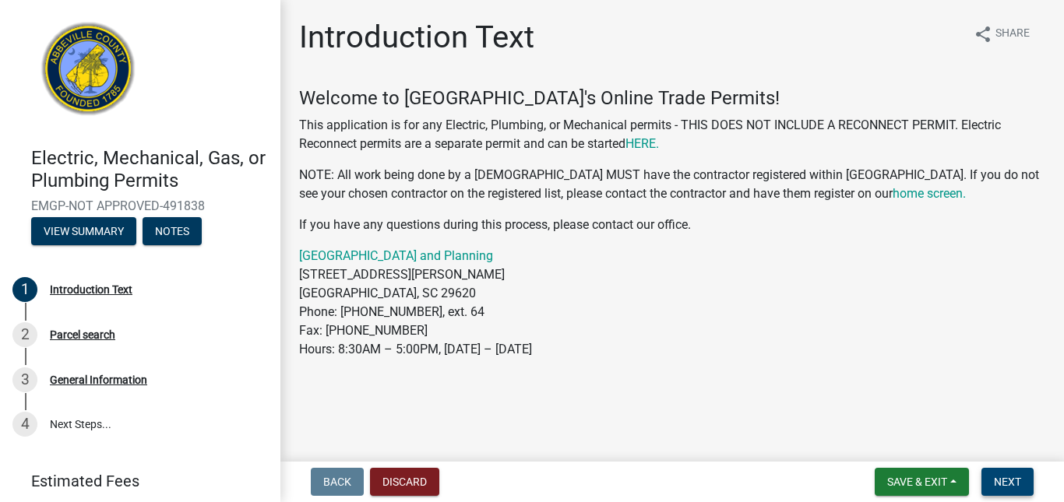
click at [1012, 476] on span "Next" at bounding box center [1007, 482] width 27 height 12
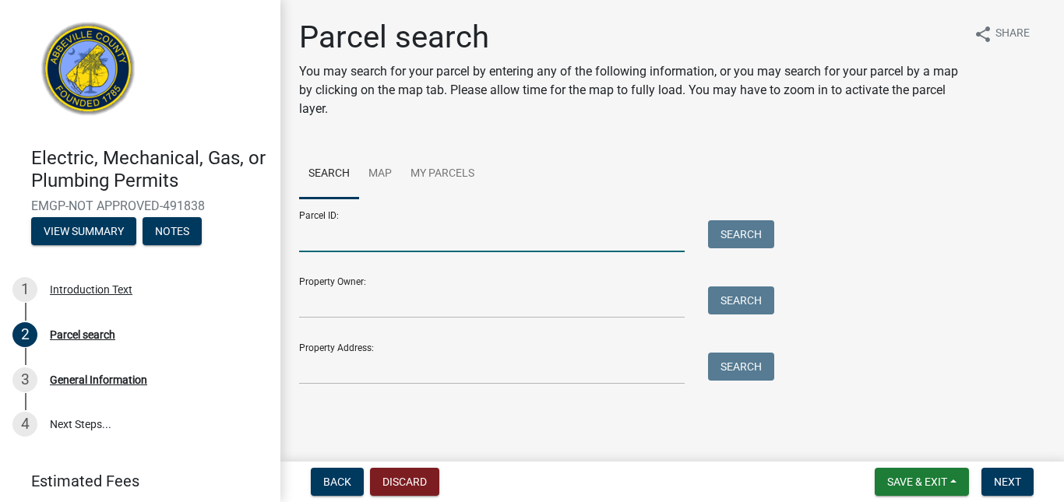
click at [368, 237] on input "Parcel ID:" at bounding box center [492, 236] width 386 height 32
click at [355, 249] on input "Parcel ID:" at bounding box center [492, 236] width 386 height 32
click at [361, 298] on input "Property Owner:" at bounding box center [492, 303] width 386 height 32
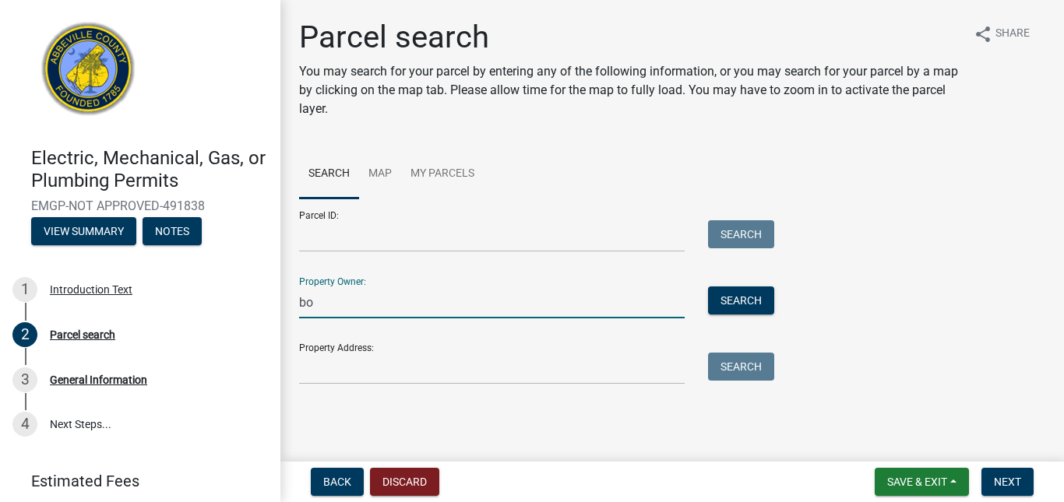
type input "b"
type input "[PERSON_NAME]"
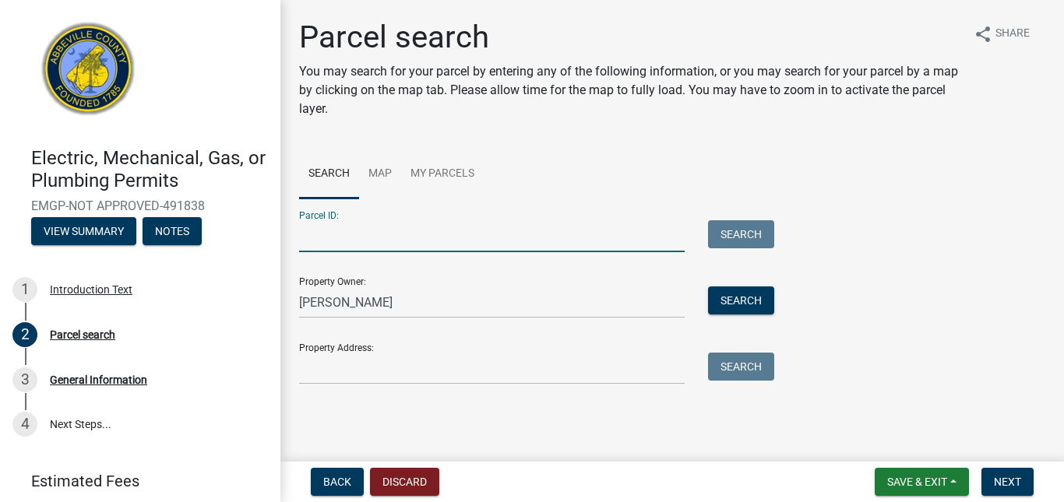
click at [369, 237] on input "Parcel ID:" at bounding box center [492, 236] width 386 height 32
click at [378, 176] on link "Map" at bounding box center [380, 175] width 42 height 50
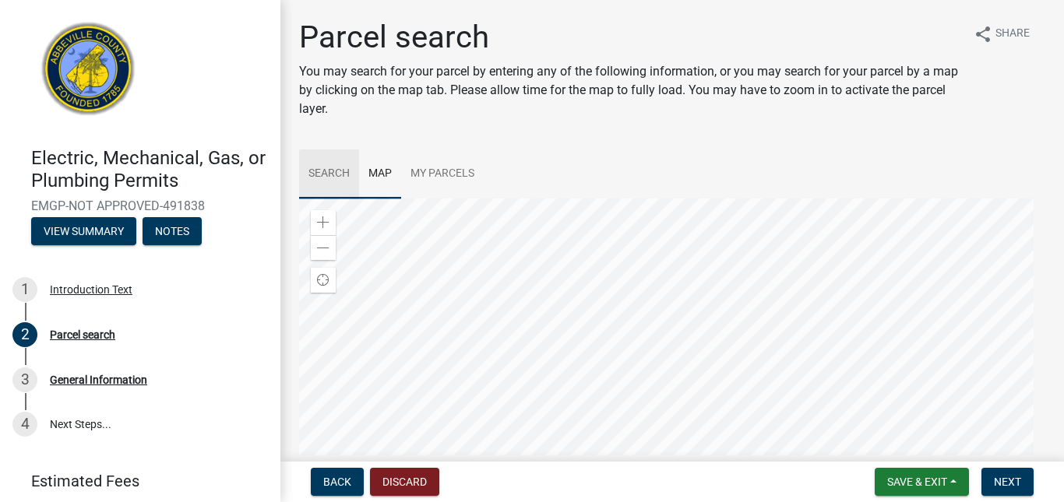
click at [344, 172] on link "Search" at bounding box center [329, 175] width 60 height 50
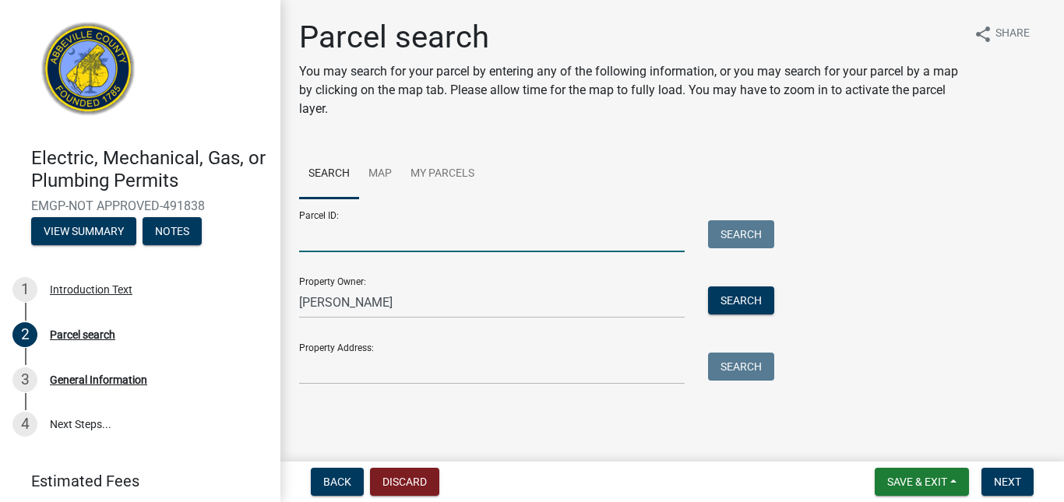
click at [340, 231] on input "Parcel ID:" at bounding box center [492, 236] width 386 height 32
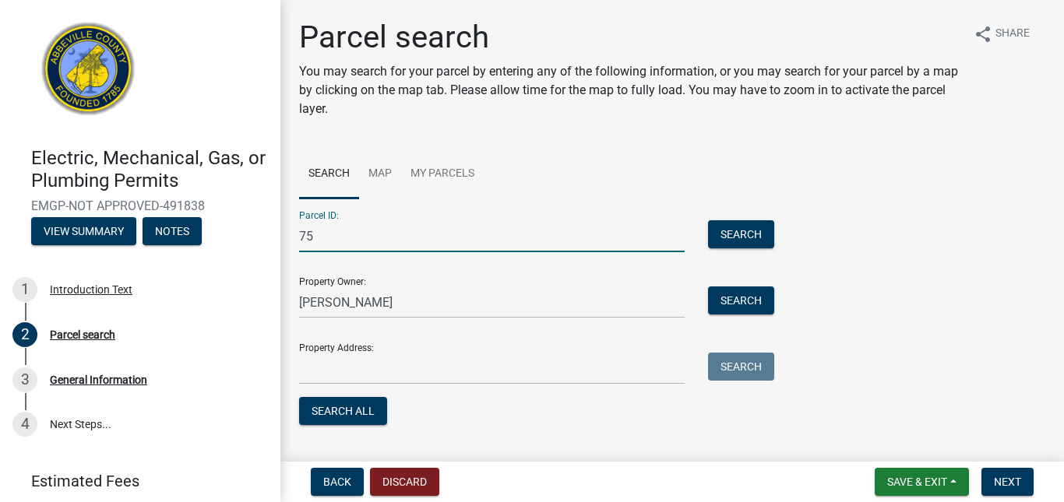
type input "7"
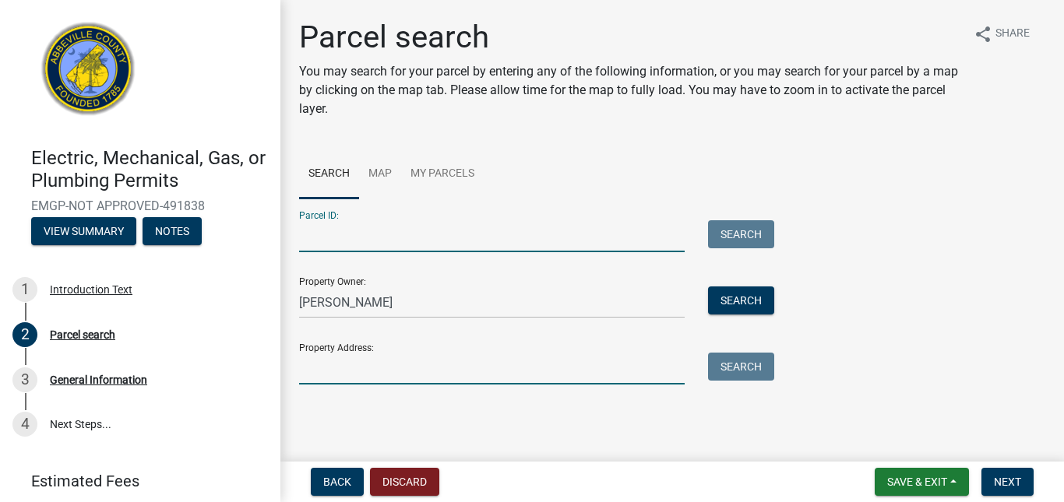
click at [346, 372] on input "Property Address:" at bounding box center [492, 369] width 386 height 32
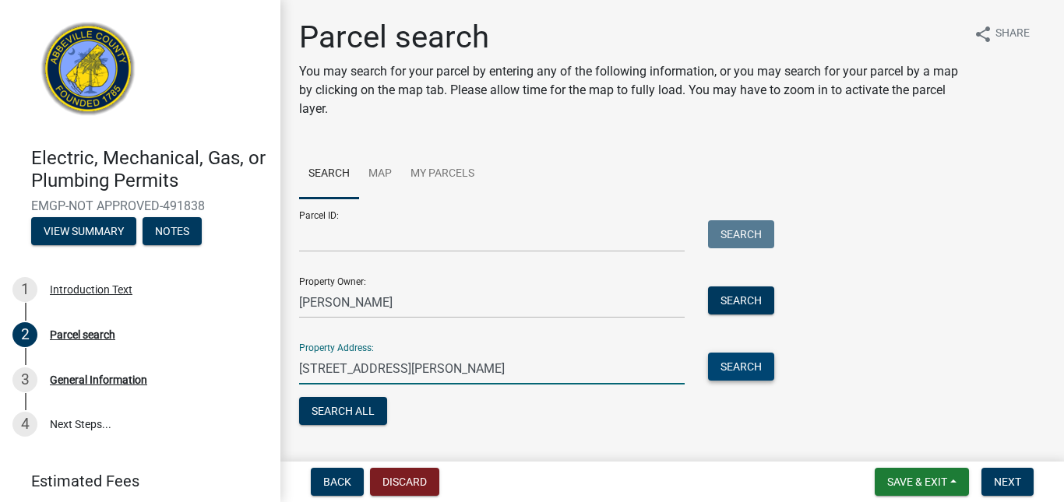
type input "[STREET_ADDRESS][PERSON_NAME]"
click at [731, 371] on button "Search" at bounding box center [741, 367] width 66 height 28
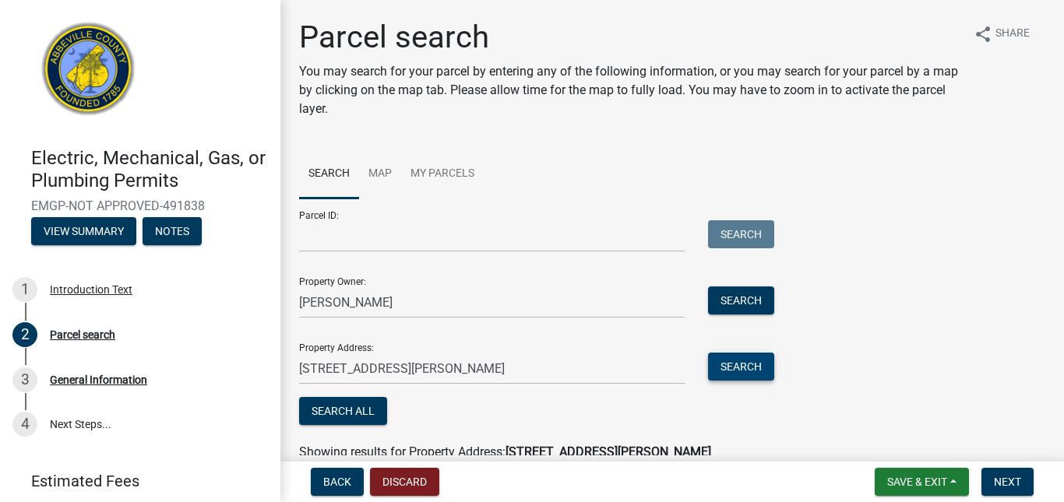
scroll to position [142, 0]
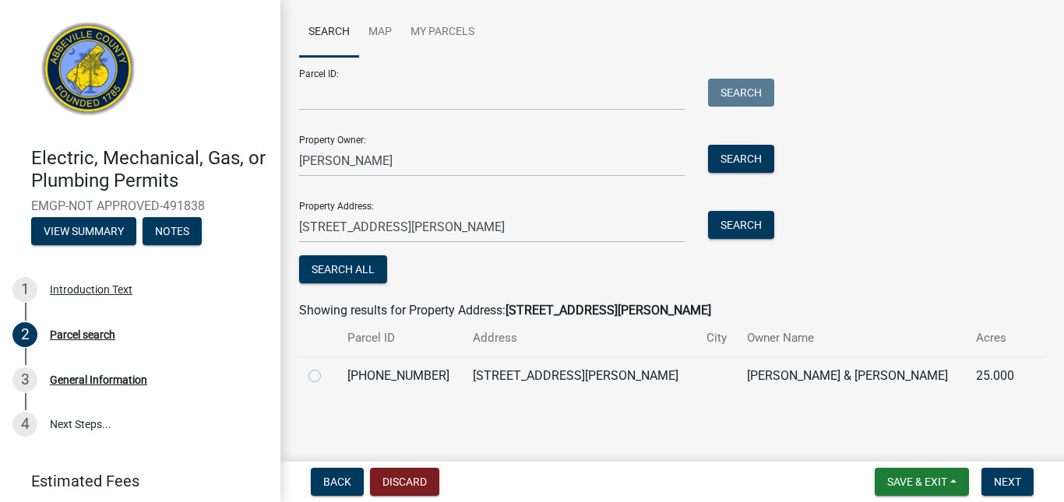
click at [327, 367] on label at bounding box center [327, 367] width 0 height 0
click at [327, 377] on input "radio" at bounding box center [332, 372] width 10 height 10
radio input "true"
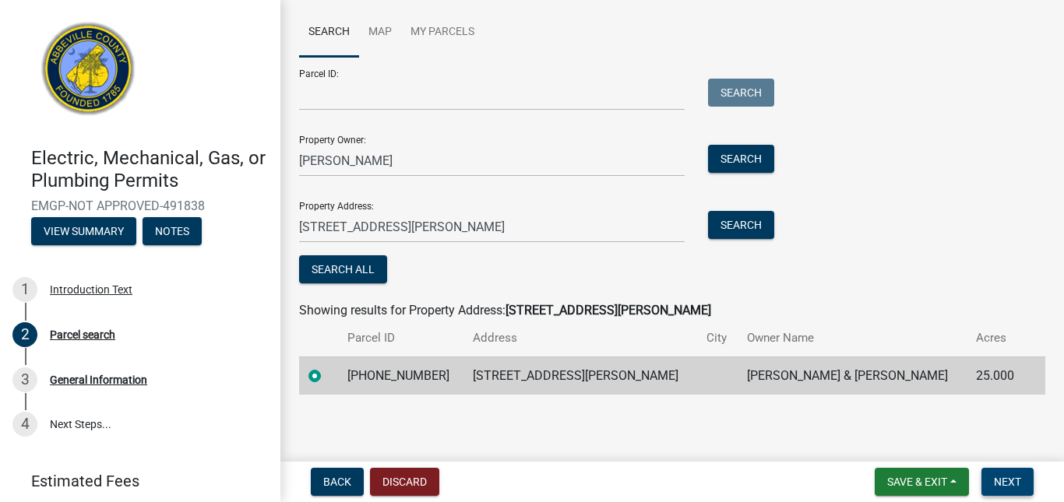
click at [1009, 482] on span "Next" at bounding box center [1007, 482] width 27 height 12
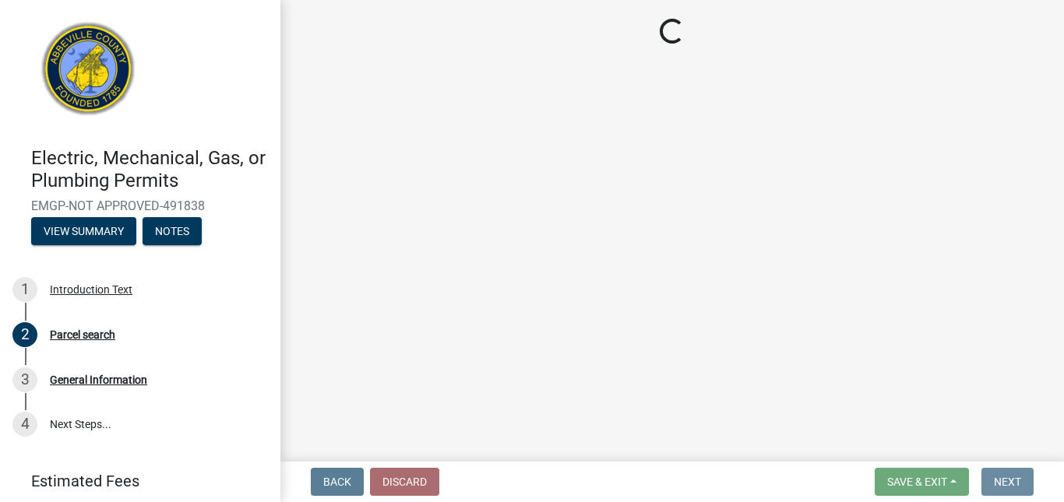
scroll to position [0, 0]
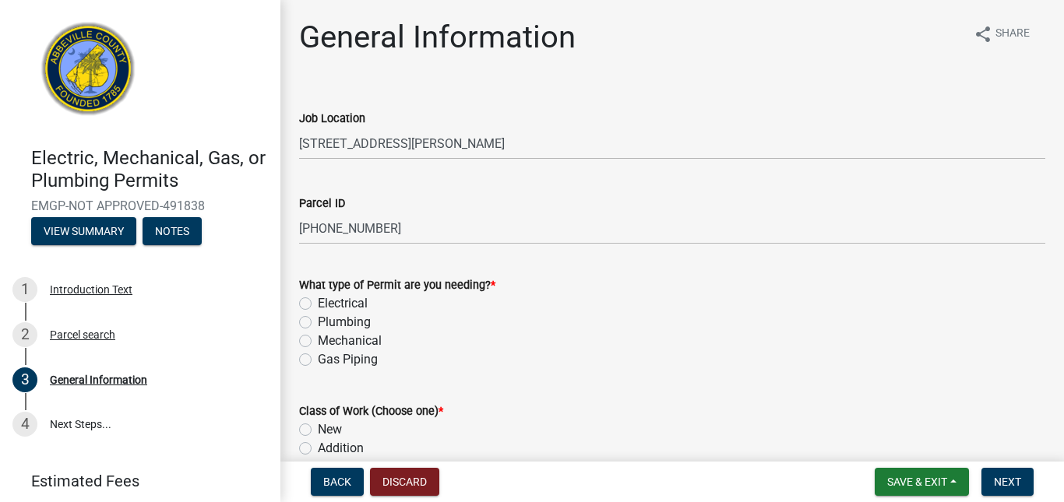
click at [318, 302] on label "Electrical" at bounding box center [343, 303] width 50 height 19
click at [318, 302] on input "Electrical" at bounding box center [323, 299] width 10 height 10
radio input "true"
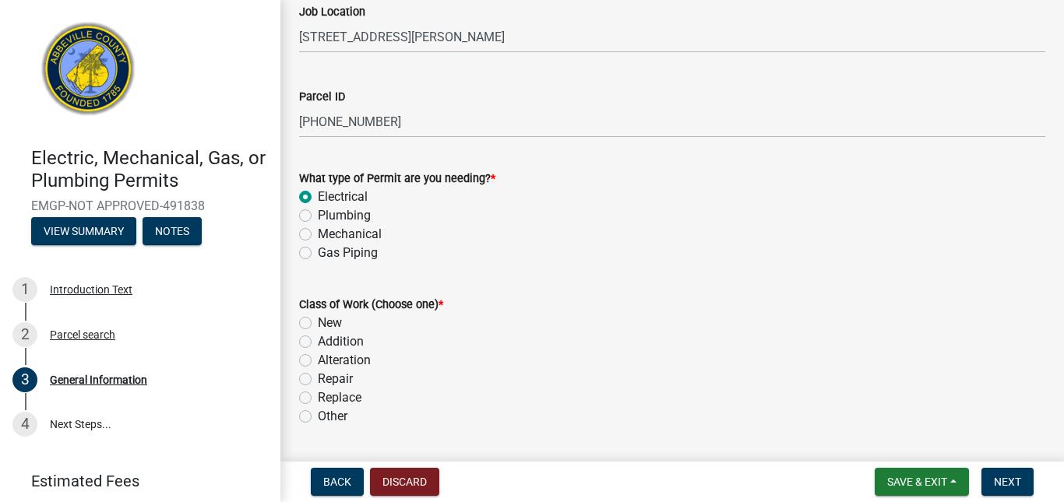
scroll to position [156, 0]
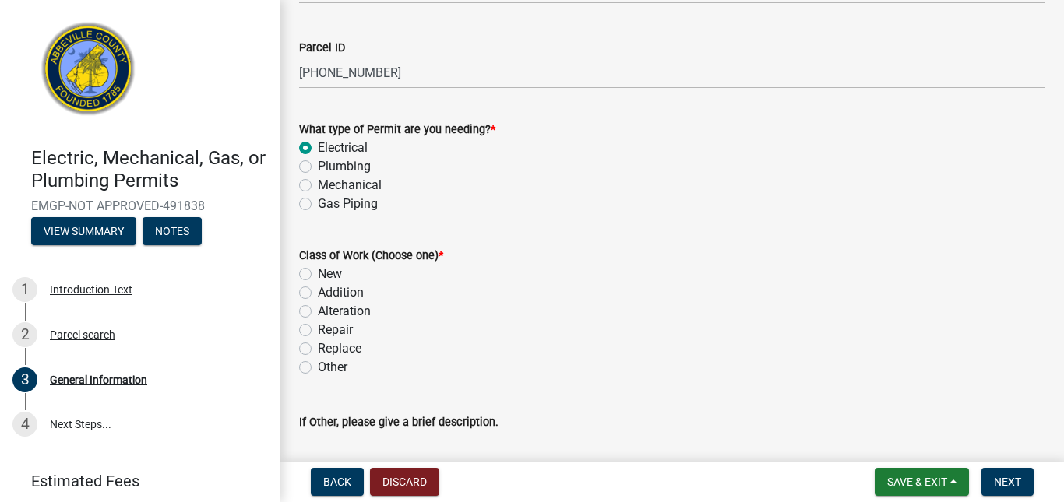
click at [318, 347] on label "Replace" at bounding box center [340, 349] width 44 height 19
click at [318, 347] on input "Replace" at bounding box center [323, 345] width 10 height 10
radio input "true"
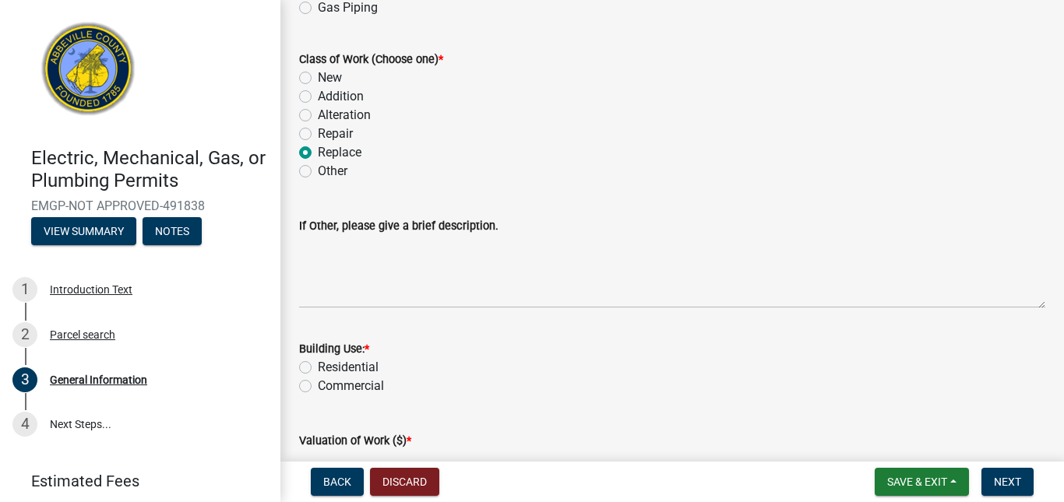
scroll to position [390, 0]
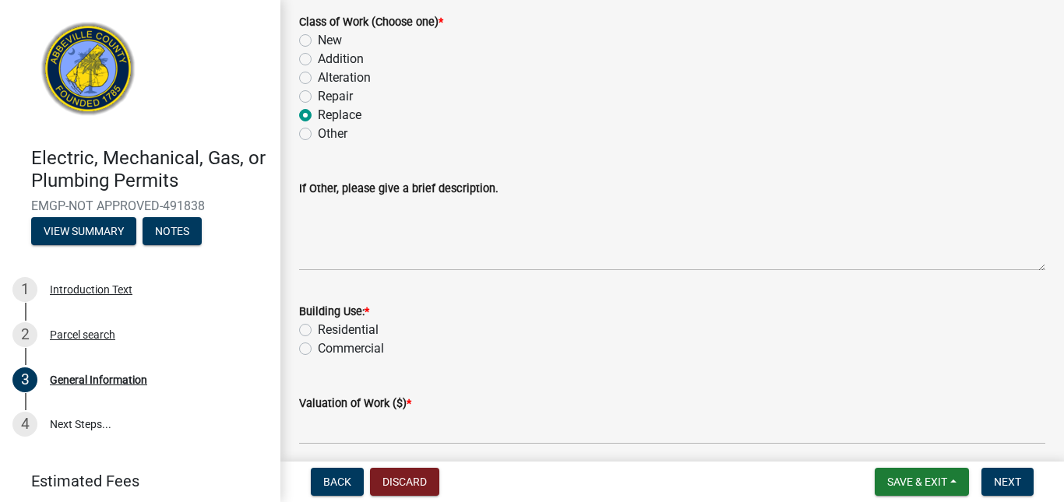
click at [318, 330] on label "Residential" at bounding box center [348, 330] width 61 height 19
click at [318, 330] on input "Residential" at bounding box center [323, 326] width 10 height 10
radio input "true"
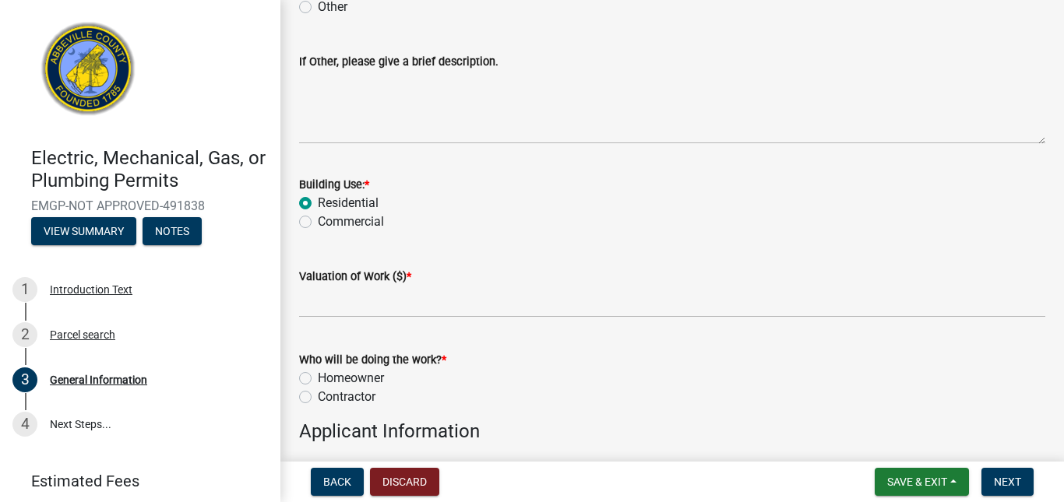
scroll to position [545, 0]
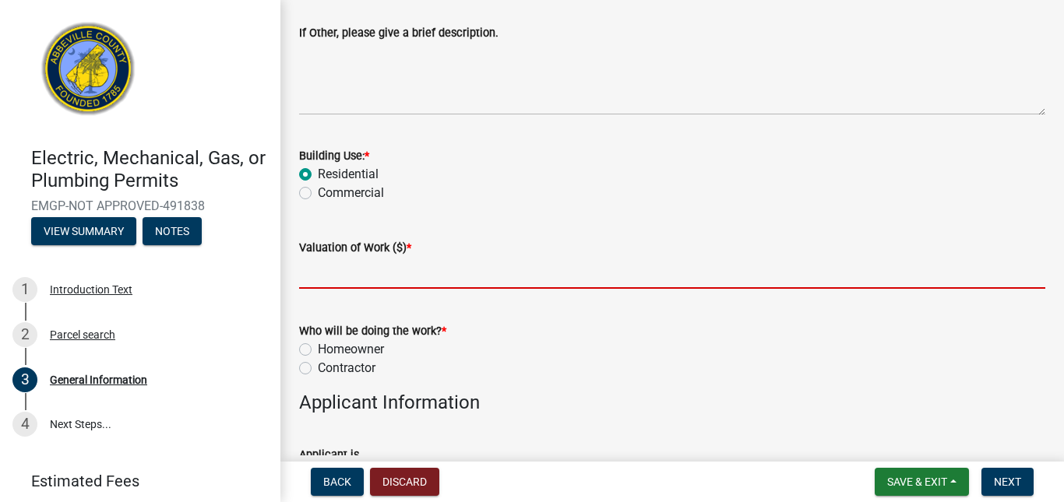
click at [421, 280] on input "text" at bounding box center [672, 273] width 746 height 32
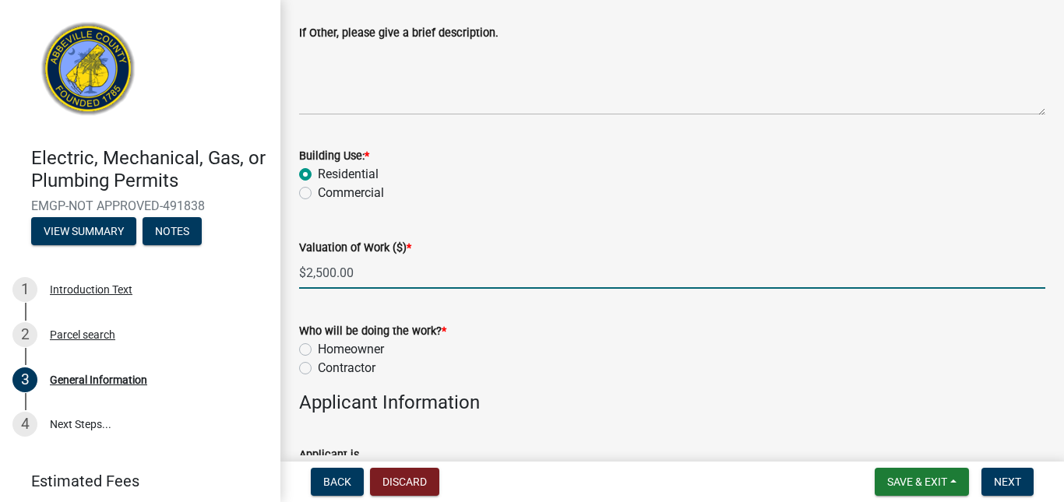
type input "2500"
drag, startPoint x: 301, startPoint y: 372, endPoint x: 329, endPoint y: 363, distance: 29.6
click at [318, 372] on label "Contractor" at bounding box center [347, 368] width 58 height 19
click at [318, 369] on input "Contractor" at bounding box center [323, 364] width 10 height 10
radio input "true"
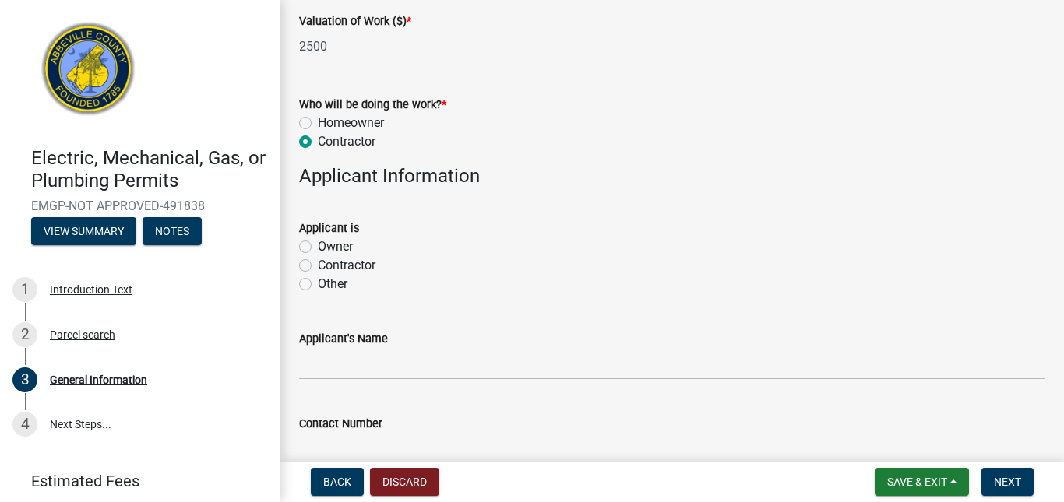
scroll to position [779, 0]
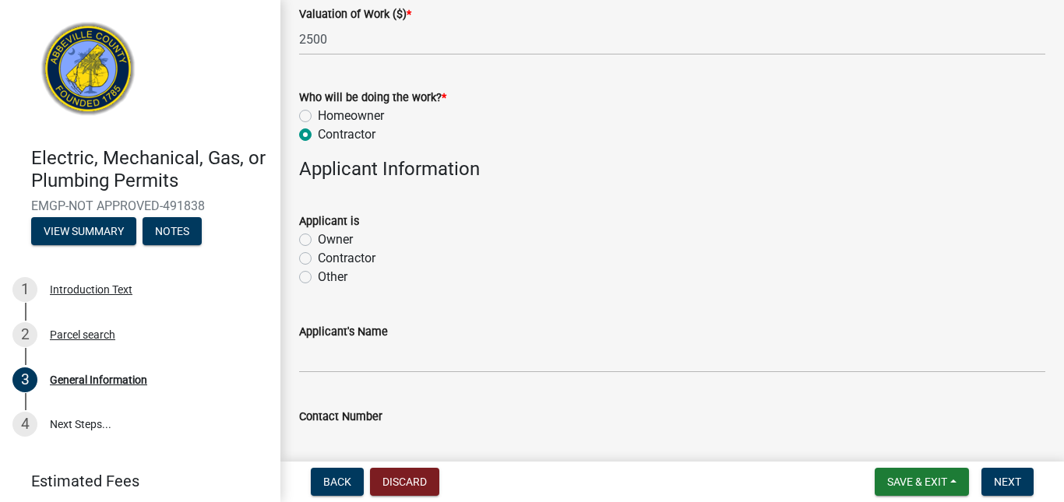
click at [318, 256] on label "Contractor" at bounding box center [347, 258] width 58 height 19
click at [318, 256] on input "Contractor" at bounding box center [323, 254] width 10 height 10
radio input "true"
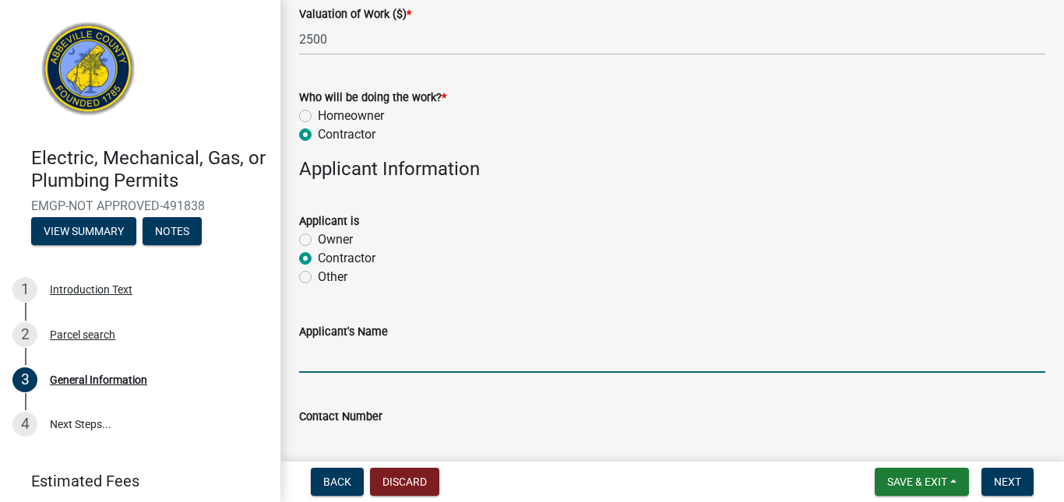
click at [340, 367] on input "Applicant's Name" at bounding box center [672, 357] width 746 height 32
type input "[PERSON_NAME]"
type input "8649939384"
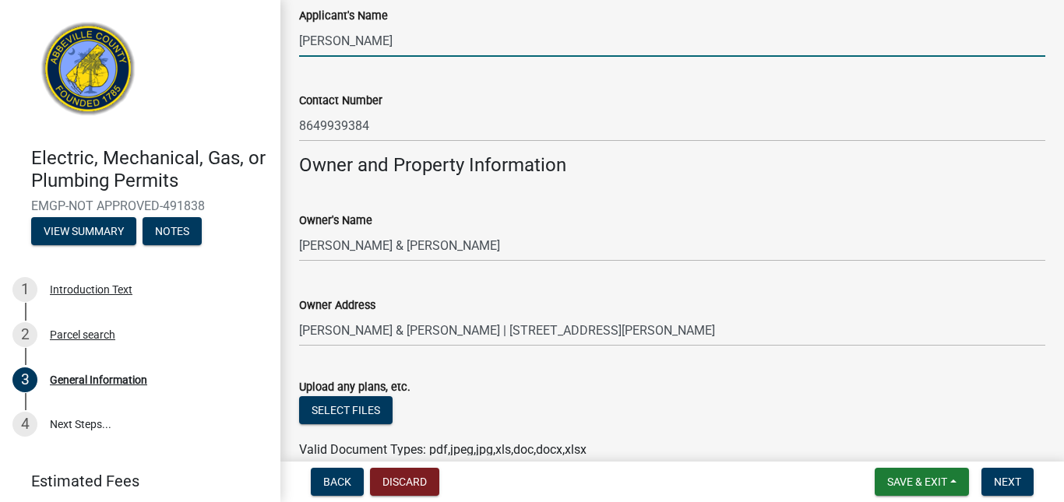
scroll to position [1096, 0]
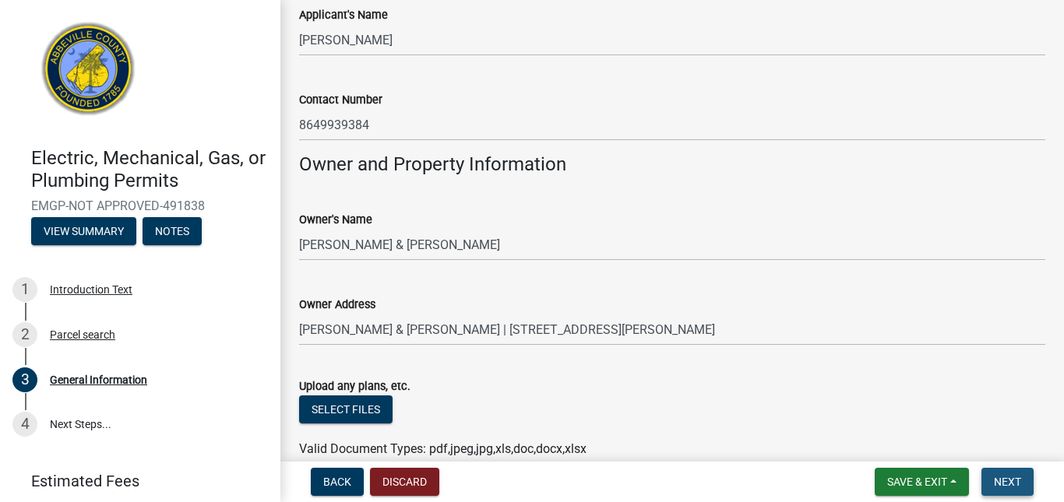
click at [1018, 476] on span "Next" at bounding box center [1007, 482] width 27 height 12
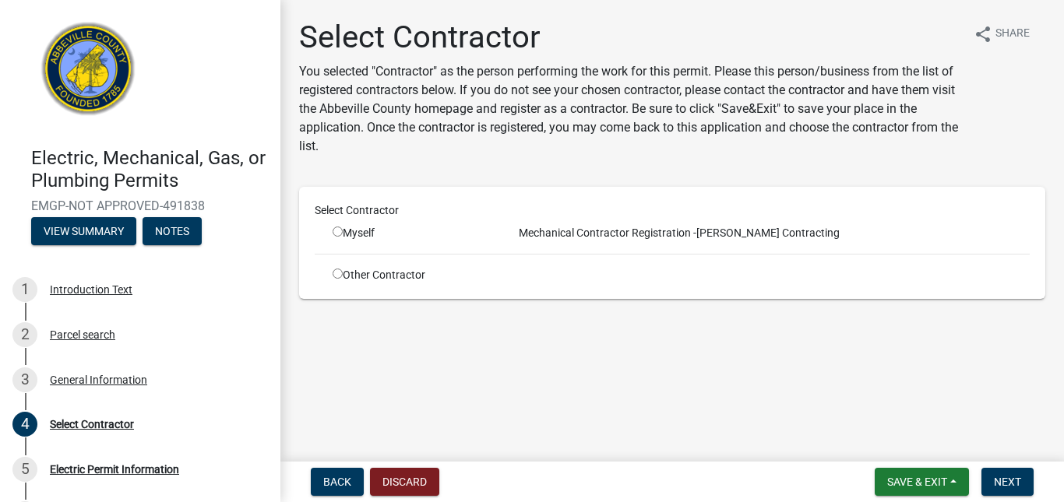
click at [337, 233] on input "radio" at bounding box center [338, 232] width 10 height 10
radio input "true"
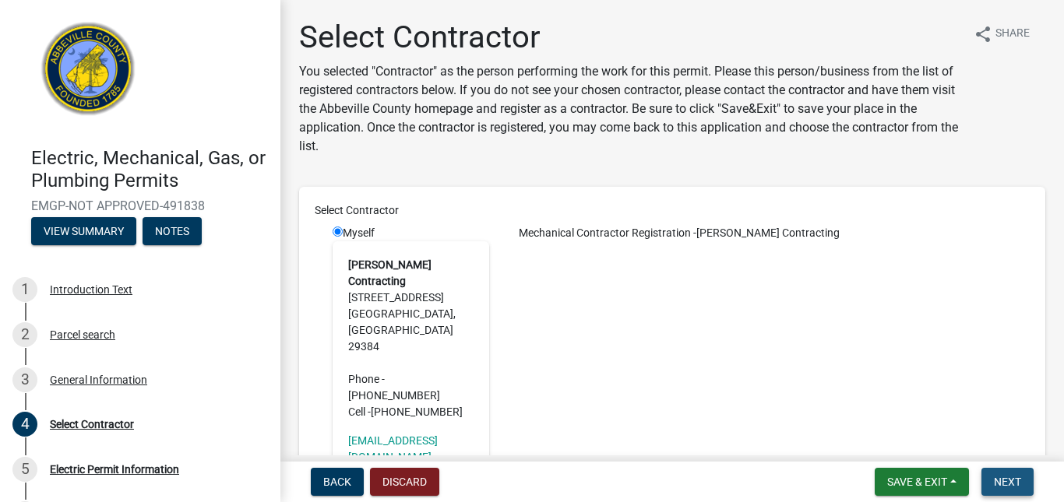
click at [1013, 482] on span "Next" at bounding box center [1007, 482] width 27 height 12
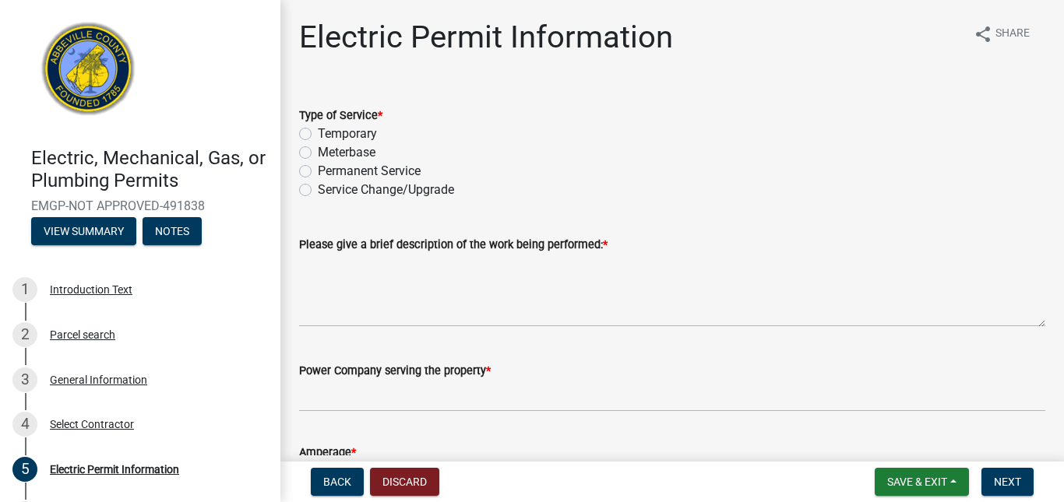
click at [318, 151] on label "Meterbase" at bounding box center [347, 152] width 58 height 19
click at [318, 151] on input "Meterbase" at bounding box center [323, 148] width 10 height 10
radio input "true"
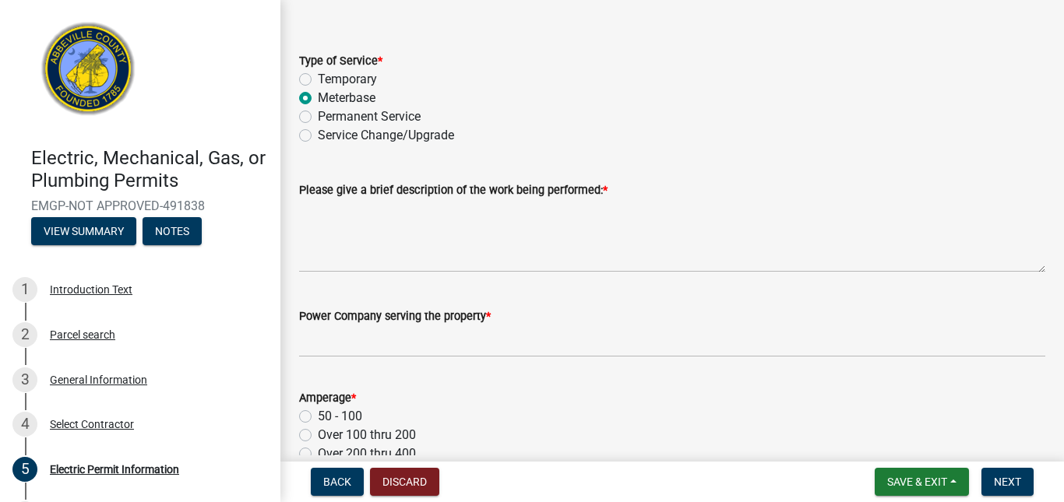
scroll to position [78, 0]
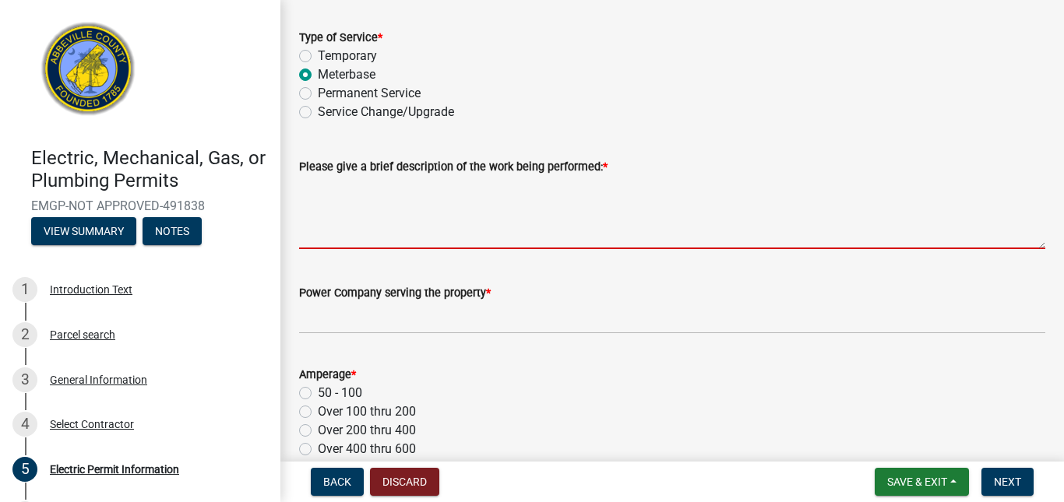
click at [412, 213] on textarea "Please give a brief description of the work being performed: *" at bounding box center [672, 212] width 746 height 73
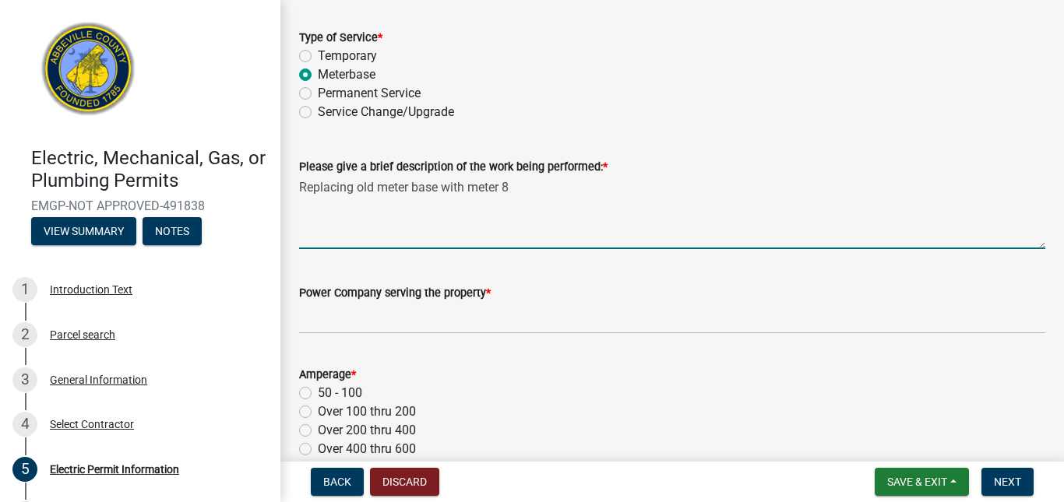
type textarea "Replacing old meter base with meter 8"
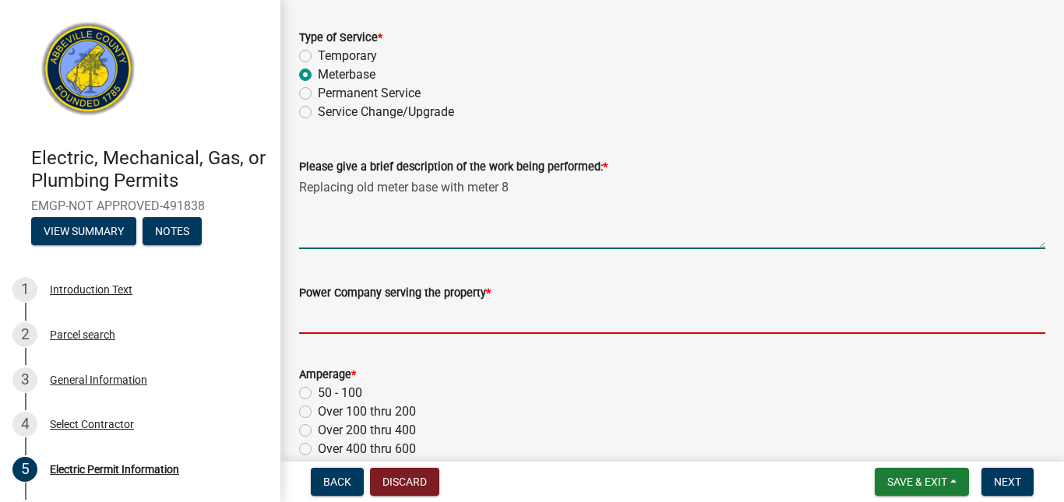
click at [361, 326] on input "Power Company serving the property *" at bounding box center [672, 318] width 746 height 32
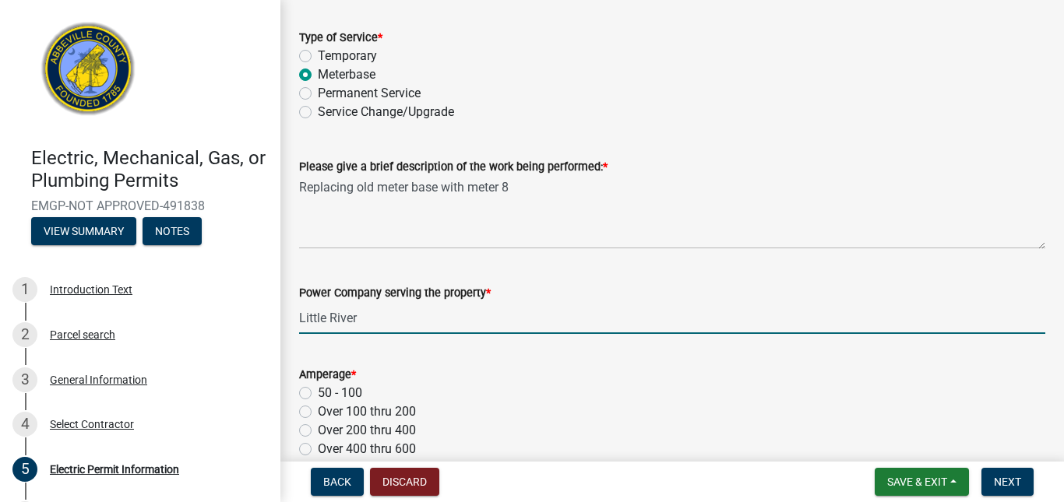
scroll to position [156, 0]
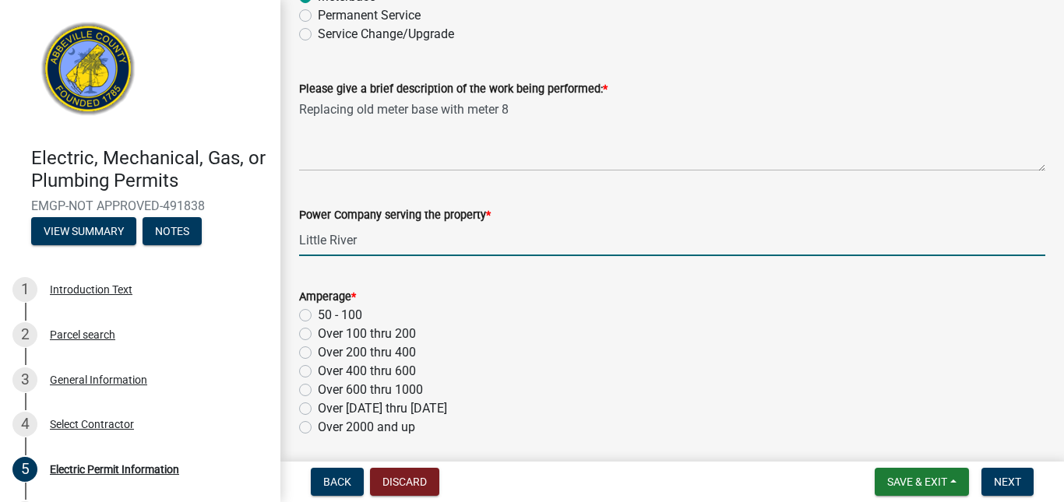
type input "Little River"
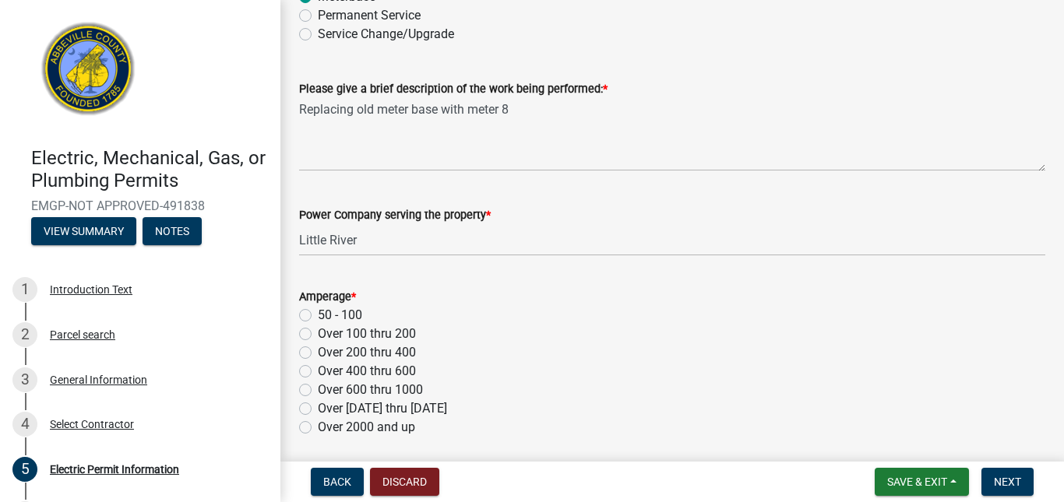
click at [318, 337] on label "Over 100 thru 200" at bounding box center [367, 334] width 98 height 19
click at [318, 335] on input "Over 100 thru 200" at bounding box center [323, 330] width 10 height 10
radio input "true"
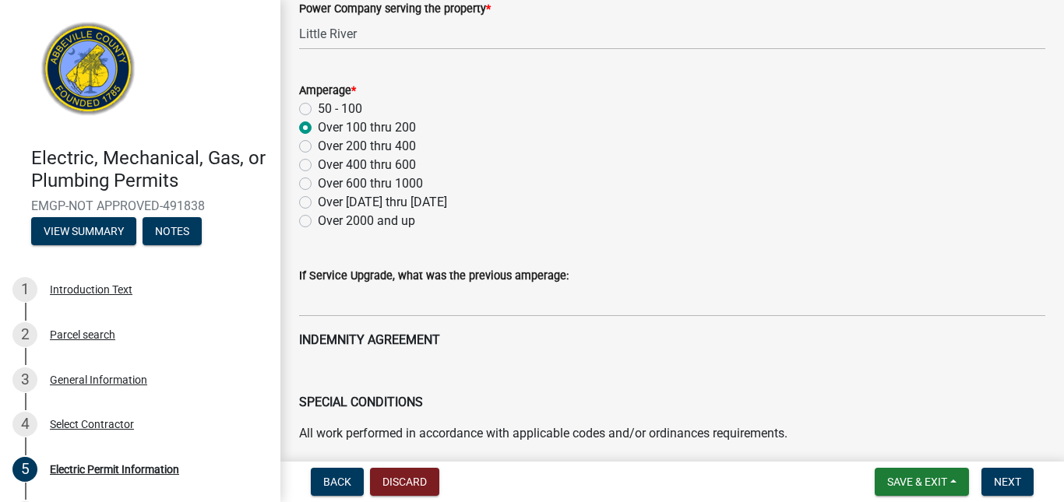
scroll to position [390, 0]
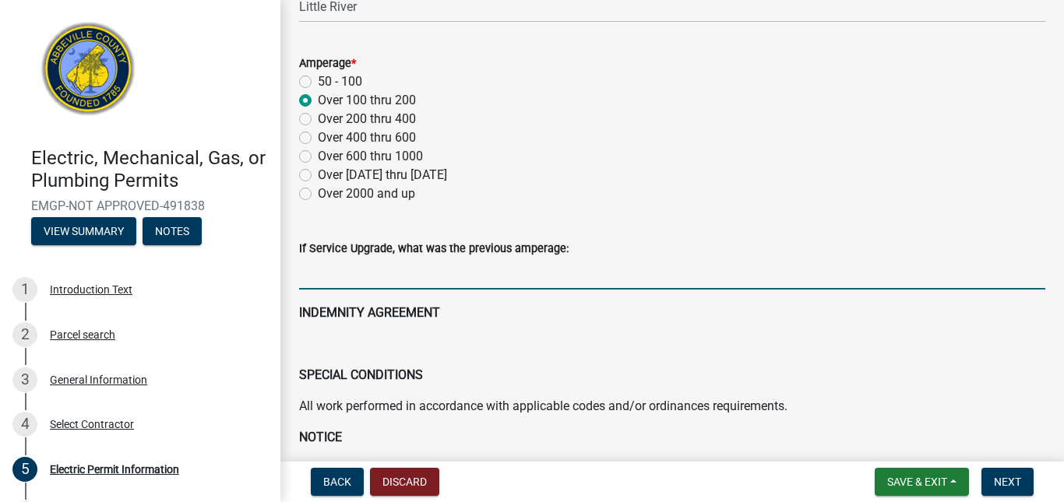
click at [395, 279] on input "text" at bounding box center [672, 274] width 746 height 32
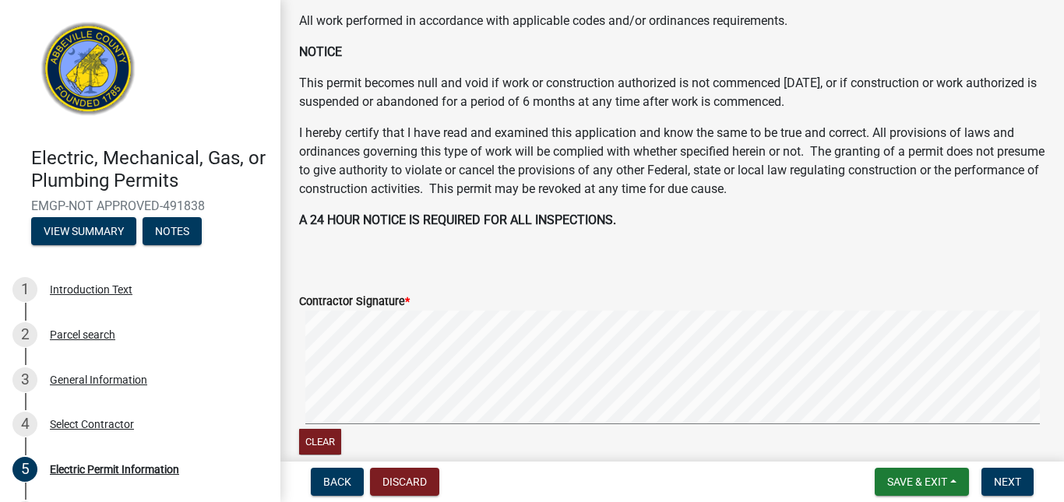
scroll to position [779, 0]
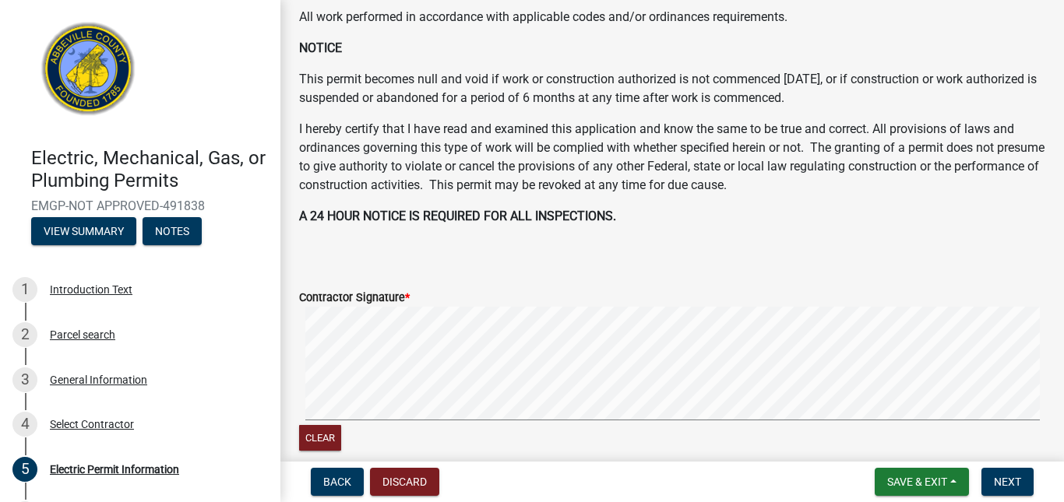
type input "200"
click at [408, 273] on form "Contractor Signature * Clear" at bounding box center [672, 362] width 746 height 185
click at [432, 291] on div "Contractor Signature *" at bounding box center [672, 297] width 746 height 19
click at [460, 299] on form "Contractor Signature * Clear" at bounding box center [672, 362] width 746 height 185
click at [330, 436] on button "Clear" at bounding box center [320, 438] width 42 height 26
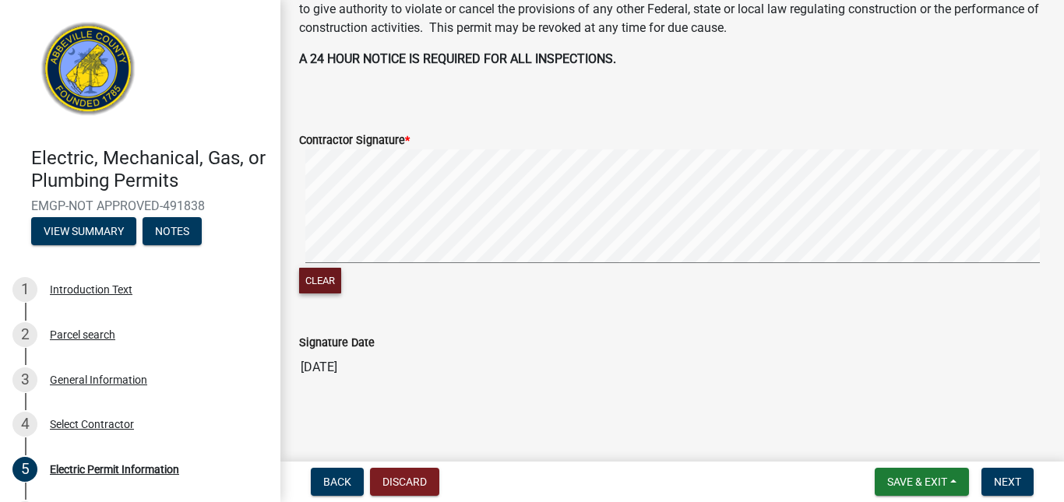
scroll to position [937, 0]
click at [1007, 476] on span "Next" at bounding box center [1007, 482] width 27 height 12
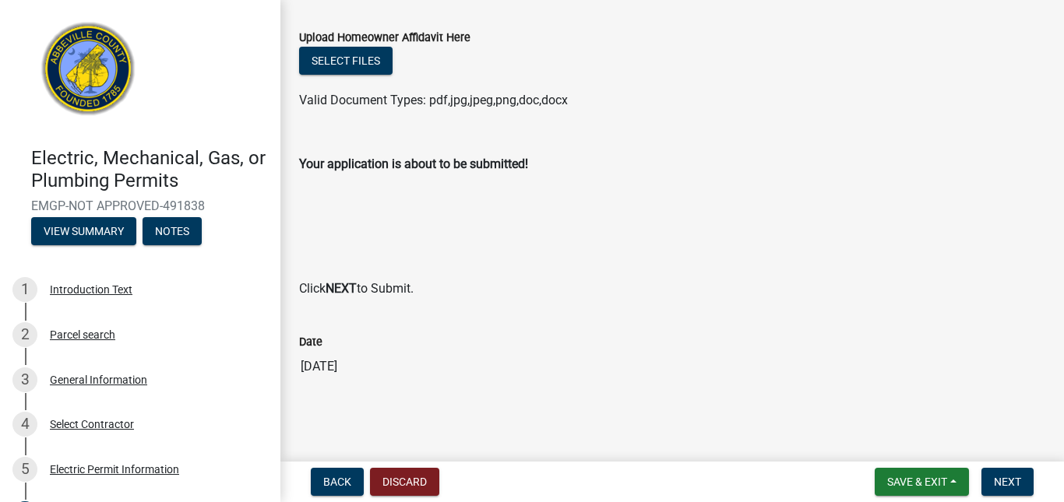
scroll to position [70, 0]
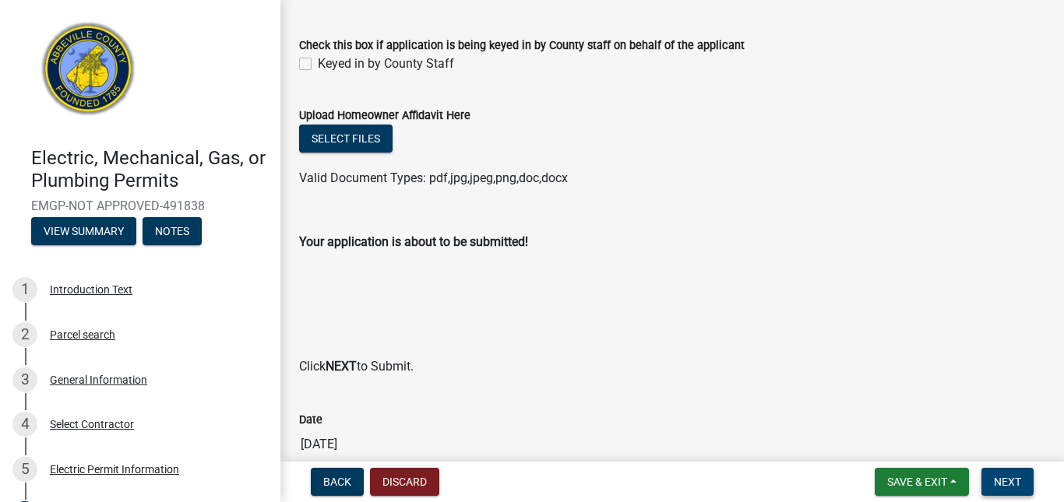
click at [1005, 473] on button "Next" at bounding box center [1008, 482] width 52 height 28
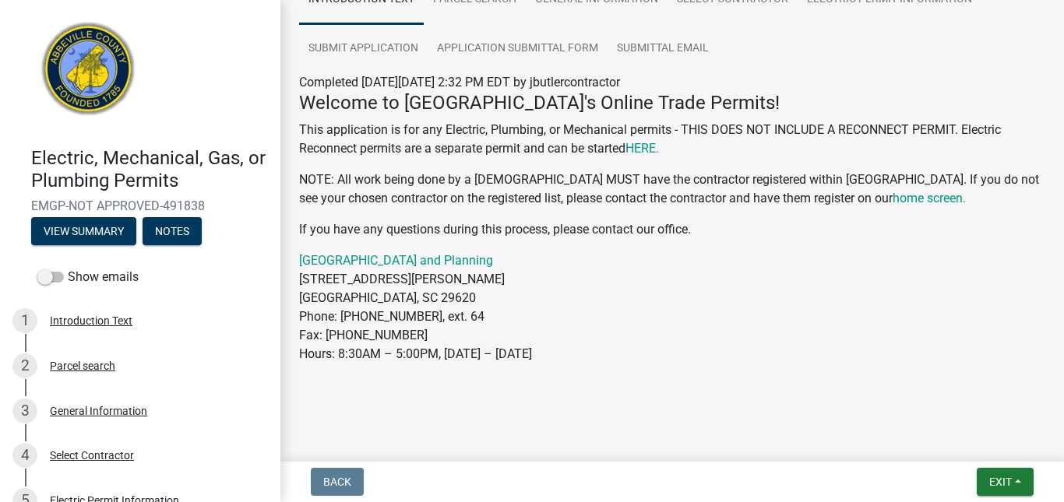
scroll to position [0, 0]
